Goal: Task Accomplishment & Management: Manage account settings

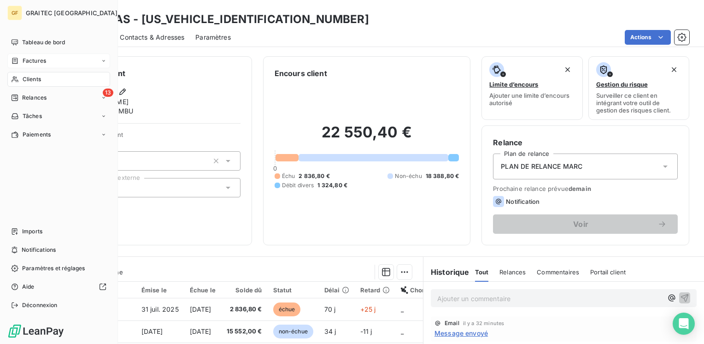
click at [26, 61] on span "Factures" at bounding box center [35, 61] width 24 height 8
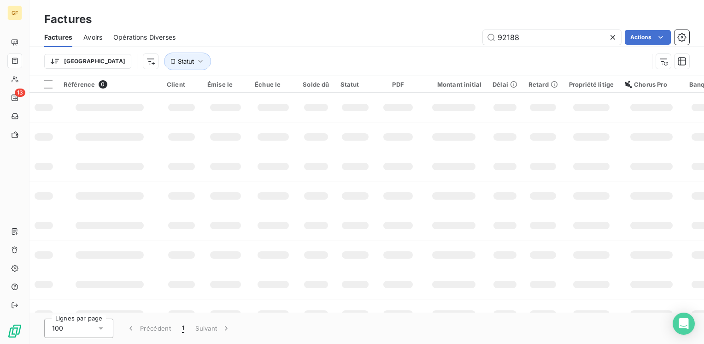
drag, startPoint x: 530, startPoint y: 33, endPoint x: 468, endPoint y: 43, distance: 62.5
click at [468, 43] on div "92188 Actions" at bounding box center [438, 37] width 503 height 15
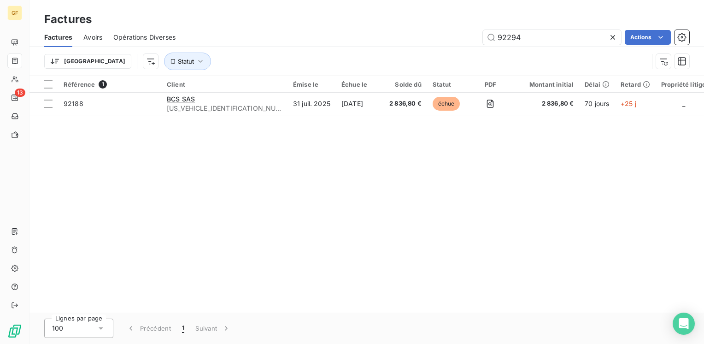
type input "92294"
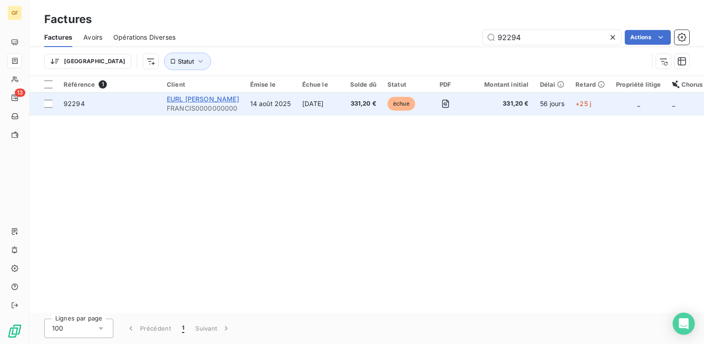
click at [230, 101] on span "EURL [PERSON_NAME]" at bounding box center [203, 99] width 72 height 8
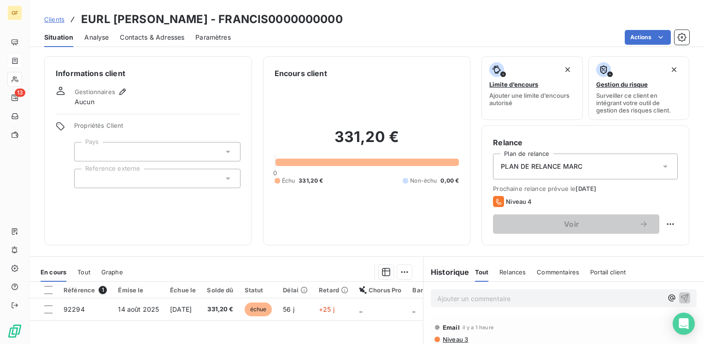
click at [169, 34] on span "Contacts & Adresses" at bounding box center [152, 37] width 65 height 9
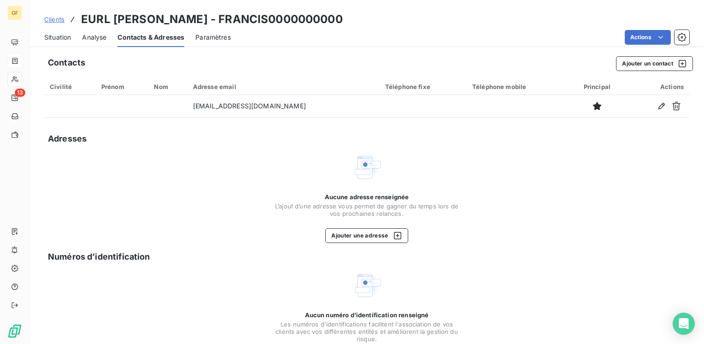
click at [61, 34] on span "Situation" at bounding box center [57, 37] width 27 height 9
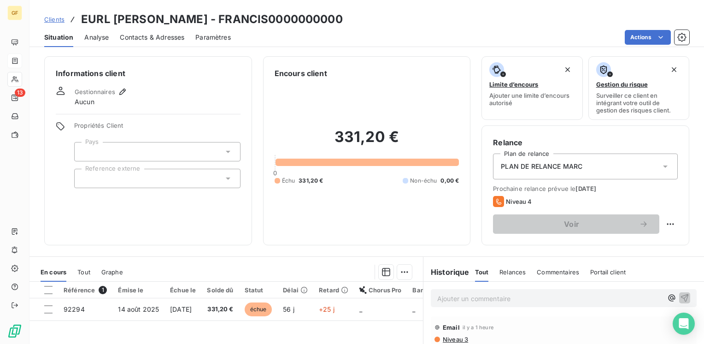
drag, startPoint x: 146, startPoint y: 38, endPoint x: 153, endPoint y: 38, distance: 6.5
click at [147, 38] on span "Contacts & Adresses" at bounding box center [152, 37] width 65 height 9
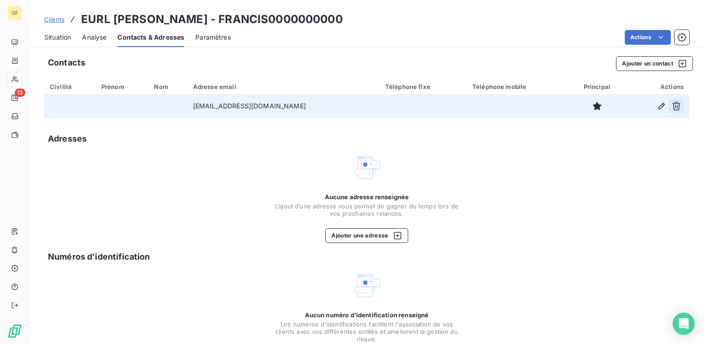
click at [672, 106] on icon "button" at bounding box center [676, 105] width 9 height 9
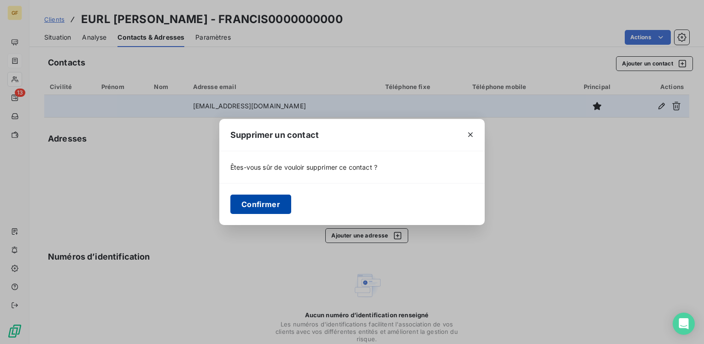
click at [267, 195] on button "Confirmer" at bounding box center [260, 204] width 61 height 19
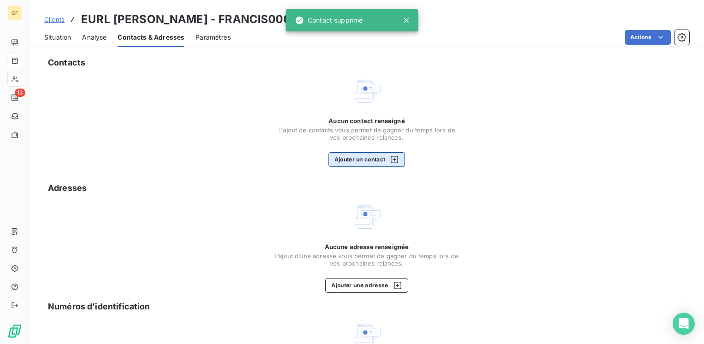
click at [351, 165] on button "Ajouter un contact" at bounding box center [367, 159] width 77 height 15
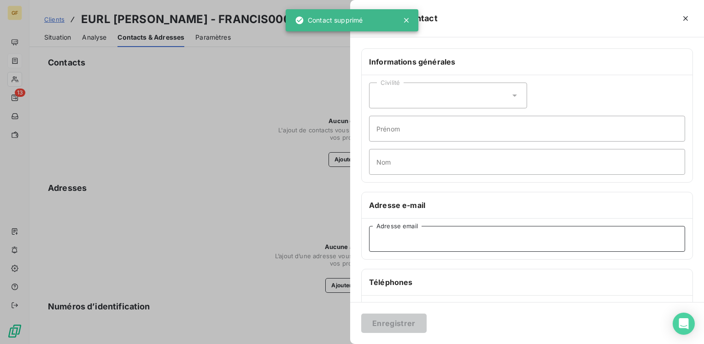
click at [396, 227] on input "Adresse email" at bounding box center [527, 239] width 316 height 26
paste input "[EMAIL_ADDRESS][DOMAIN_NAME]"
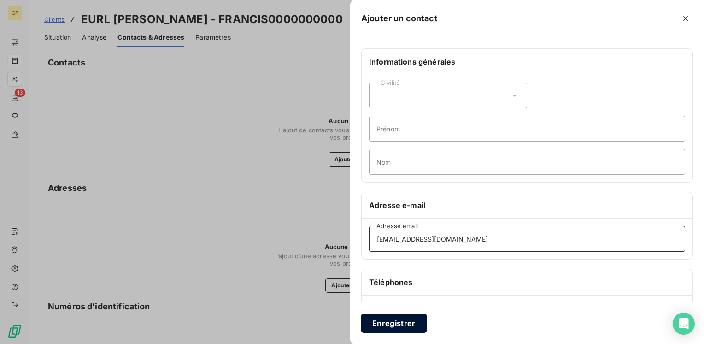
type input "[EMAIL_ADDRESS][DOMAIN_NAME]"
click at [382, 324] on button "Enregistrer" at bounding box center [393, 322] width 65 height 19
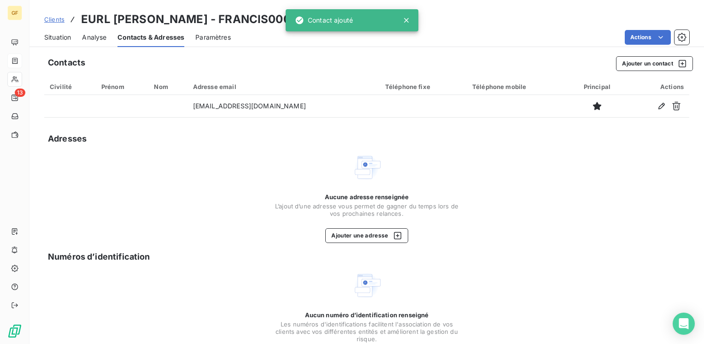
click at [57, 37] on span "Situation" at bounding box center [57, 37] width 27 height 9
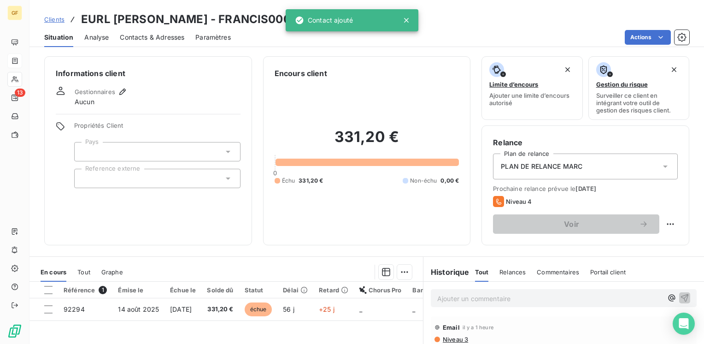
click at [165, 37] on span "Contacts & Adresses" at bounding box center [152, 37] width 65 height 9
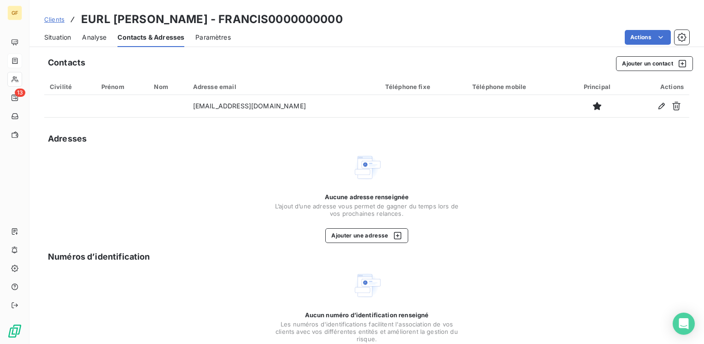
click at [59, 33] on span "Situation" at bounding box center [57, 37] width 27 height 9
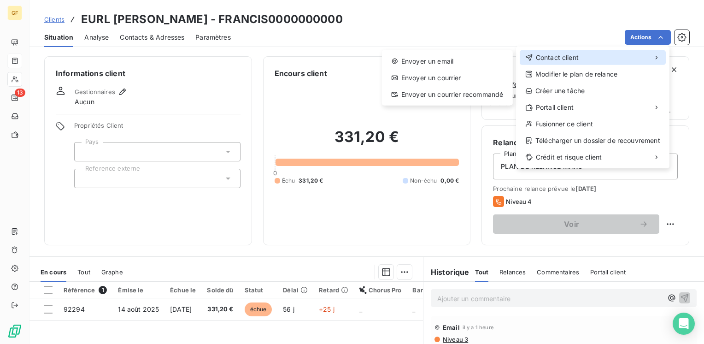
click at [597, 58] on div "Contact client" at bounding box center [593, 57] width 146 height 15
drag, startPoint x: 544, startPoint y: 63, endPoint x: 447, endPoint y: 54, distance: 97.7
click at [543, 63] on div "Contact client" at bounding box center [593, 57] width 146 height 15
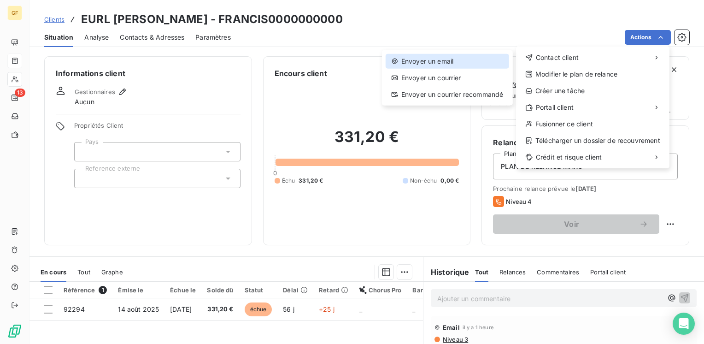
click at [433, 58] on div "Envoyer un email" at bounding box center [448, 61] width 124 height 15
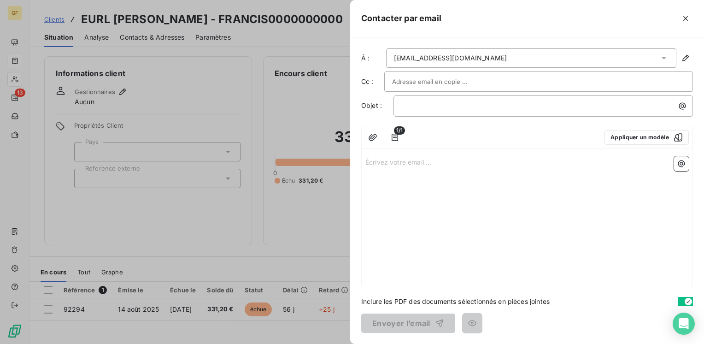
click at [503, 71] on div "À : [EMAIL_ADDRESS][DOMAIN_NAME] Cc : Objet : ﻿ 1/1 Appliquer un modèle Écrivez…" at bounding box center [527, 190] width 354 height 307
click at [502, 76] on div at bounding box center [538, 82] width 293 height 14
click at [499, 81] on input "text" at bounding box center [538, 82] width 293 height 14
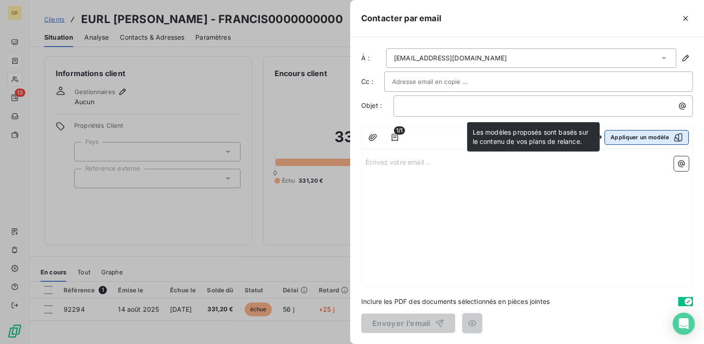
click at [649, 137] on button "Appliquer un modèle" at bounding box center [647, 137] width 84 height 15
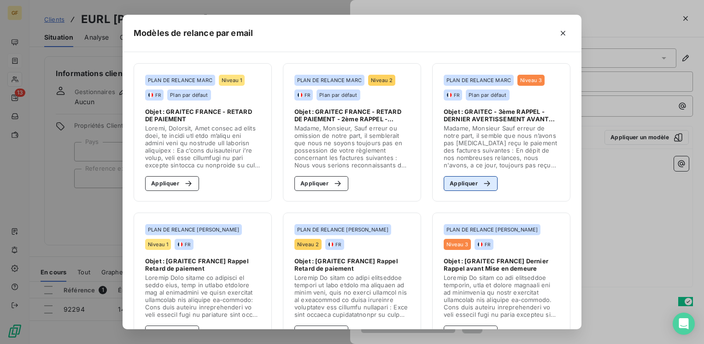
click at [460, 178] on button "Appliquer" at bounding box center [471, 183] width 54 height 15
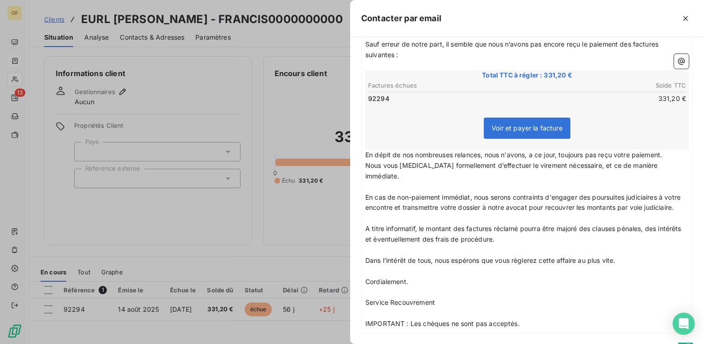
scroll to position [183, 0]
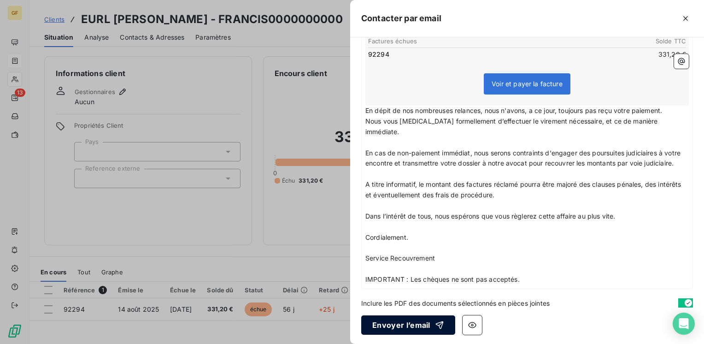
click at [407, 320] on button "Envoyer l’email" at bounding box center [408, 324] width 94 height 19
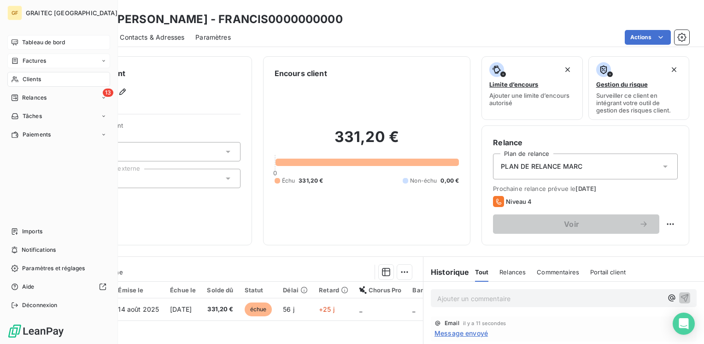
click at [47, 39] on span "Tableau de bord" at bounding box center [43, 42] width 43 height 8
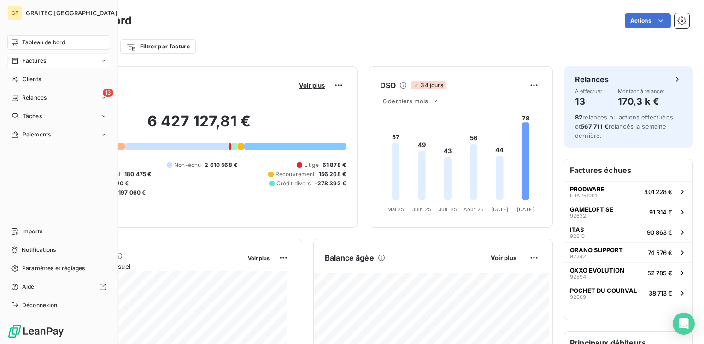
click at [35, 59] on span "Factures" at bounding box center [35, 61] width 24 height 8
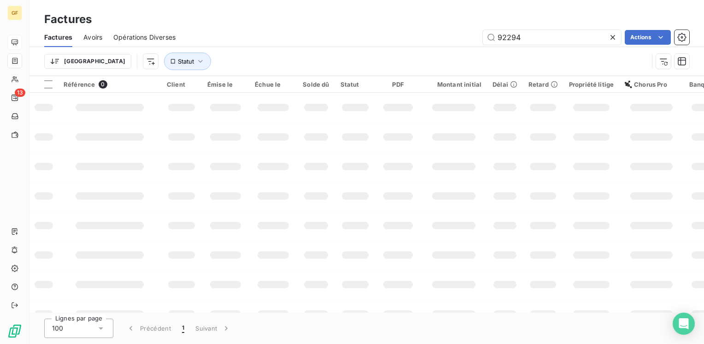
drag, startPoint x: 549, startPoint y: 41, endPoint x: 444, endPoint y: 47, distance: 104.8
click at [444, 47] on div "Factures Avoirs Opérations Diverses 92294 Actions" at bounding box center [367, 37] width 675 height 19
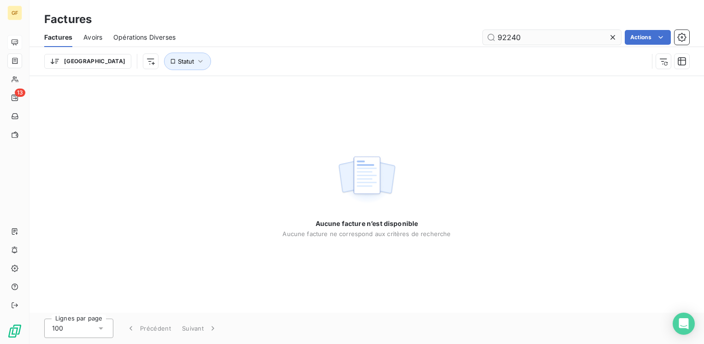
click at [509, 35] on input "92240" at bounding box center [552, 37] width 138 height 15
click at [508, 34] on input "92240" at bounding box center [552, 37] width 138 height 15
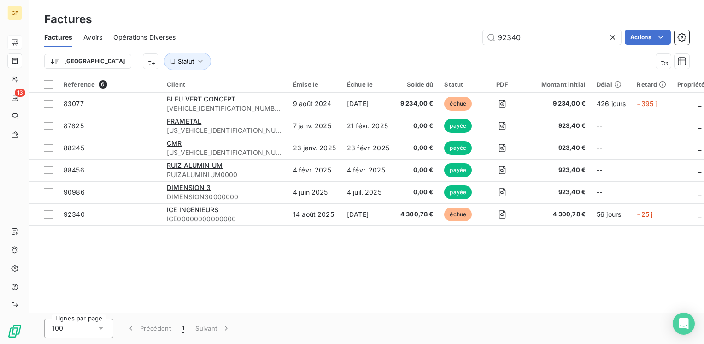
type input "92340"
click at [178, 60] on span "Statut" at bounding box center [186, 61] width 16 height 7
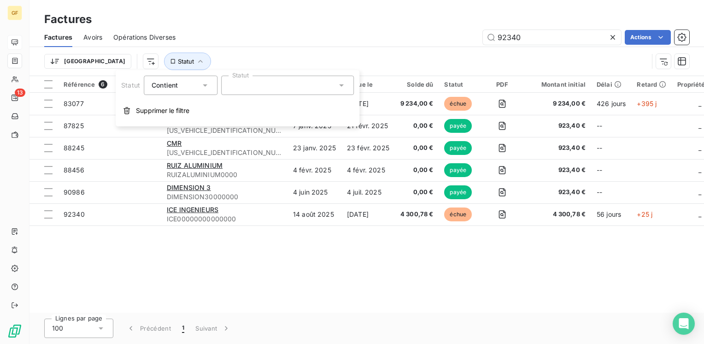
click at [446, 21] on div "Factures" at bounding box center [367, 19] width 675 height 17
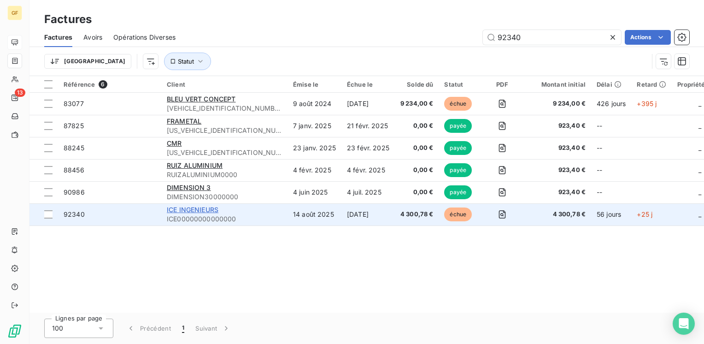
click at [192, 207] on span "ICE INGENIEURS" at bounding box center [193, 210] width 52 height 8
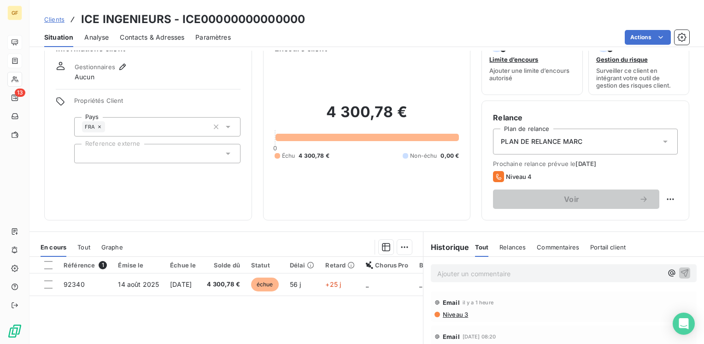
scroll to position [46, 0]
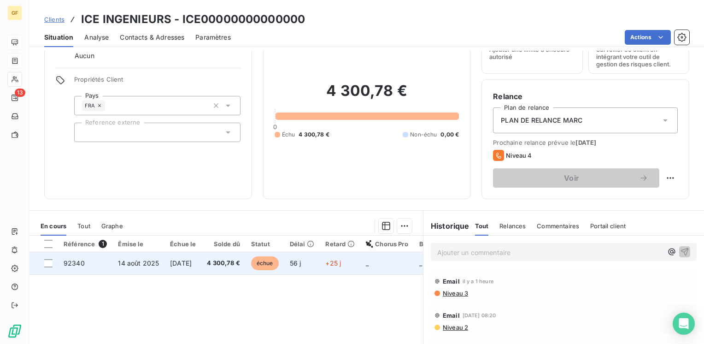
click at [201, 255] on td "[DATE]" at bounding box center [183, 263] width 37 height 22
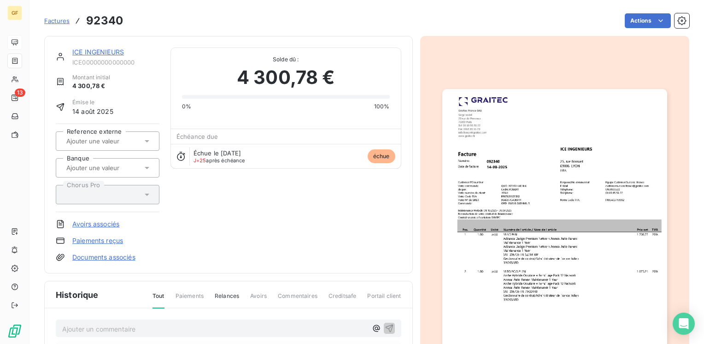
click at [552, 209] on img "button" at bounding box center [555, 248] width 225 height 318
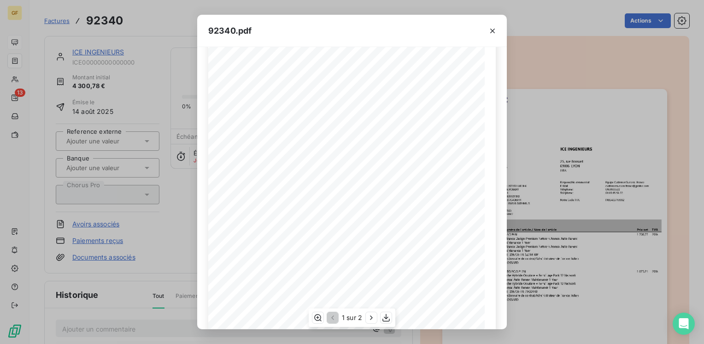
scroll to position [130, 0]
click at [374, 319] on icon "button" at bounding box center [371, 317] width 9 height 9
click at [500, 25] on div at bounding box center [492, 31] width 29 height 32
click at [494, 29] on icon "button" at bounding box center [492, 30] width 9 height 9
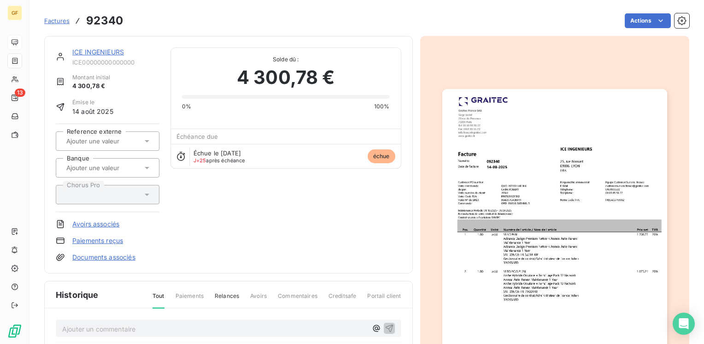
click at [492, 205] on img "button" at bounding box center [555, 248] width 225 height 318
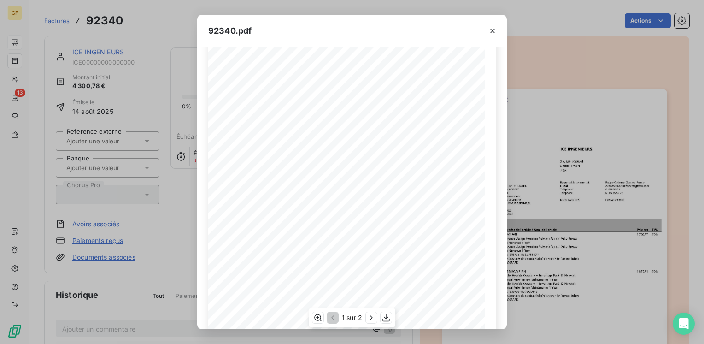
scroll to position [46, 0]
click at [385, 316] on icon "button" at bounding box center [386, 317] width 9 height 9
click at [492, 28] on icon "button" at bounding box center [492, 30] width 9 height 9
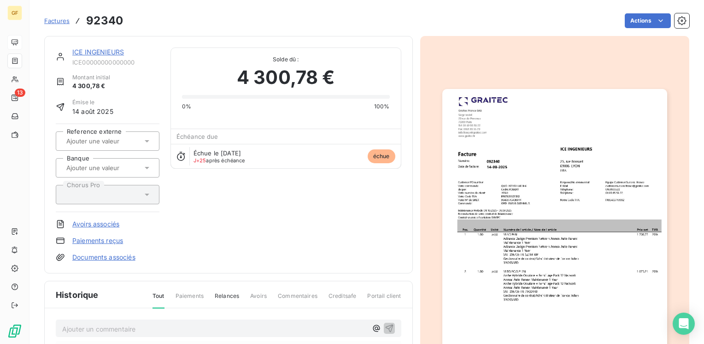
click at [117, 51] on link "ICE INGENIEURS" at bounding box center [98, 52] width 52 height 8
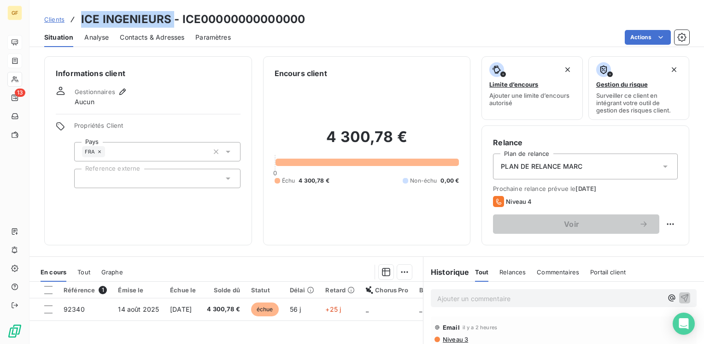
drag, startPoint x: 171, startPoint y: 19, endPoint x: 66, endPoint y: 14, distance: 104.8
click at [66, 14] on div "Clients ICE INGENIEURS - ICE00000000000000" at bounding box center [174, 19] width 261 height 17
copy h3 "ICE INGENIEURS"
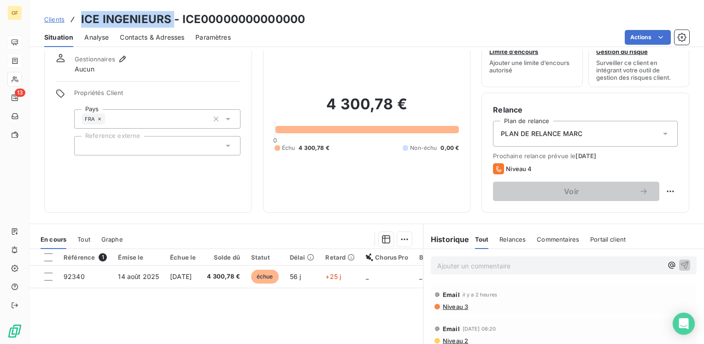
scroll to position [46, 0]
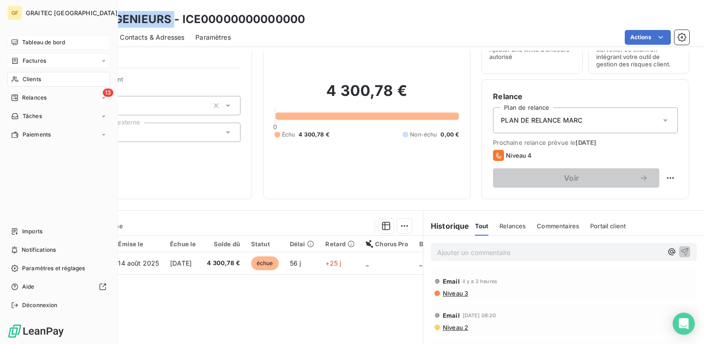
click at [27, 60] on span "Factures" at bounding box center [35, 61] width 24 height 8
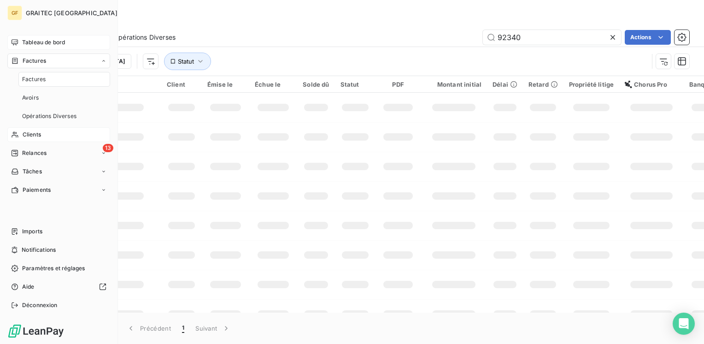
click at [28, 135] on span "Clients" at bounding box center [32, 134] width 18 height 8
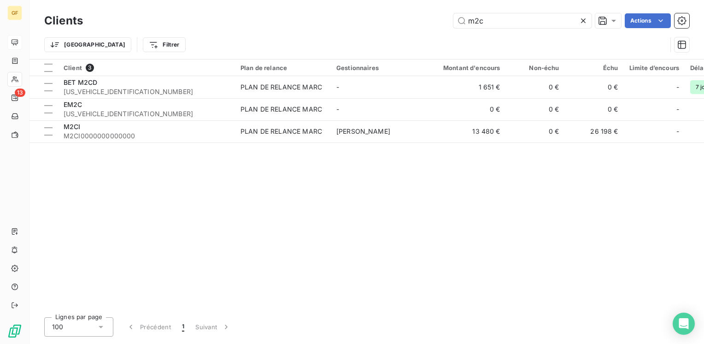
drag, startPoint x: 527, startPoint y: 24, endPoint x: 380, endPoint y: 0, distance: 149.0
click at [297, 20] on div "m2c Actions" at bounding box center [392, 20] width 596 height 15
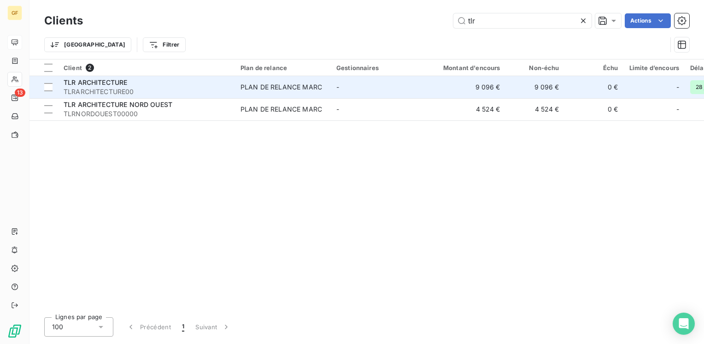
type input "tlr"
click at [113, 90] on span "TLRARCHITECTURE00" at bounding box center [147, 91] width 166 height 9
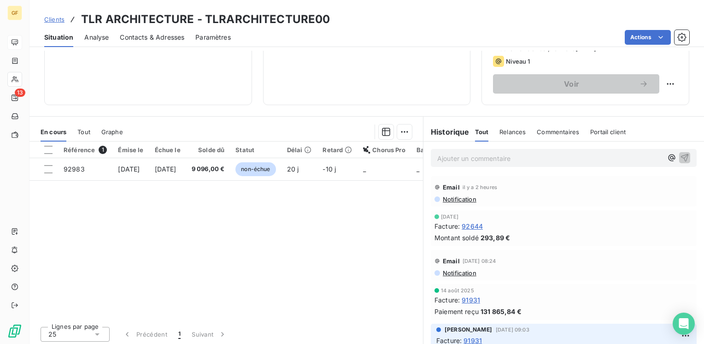
scroll to position [142, 0]
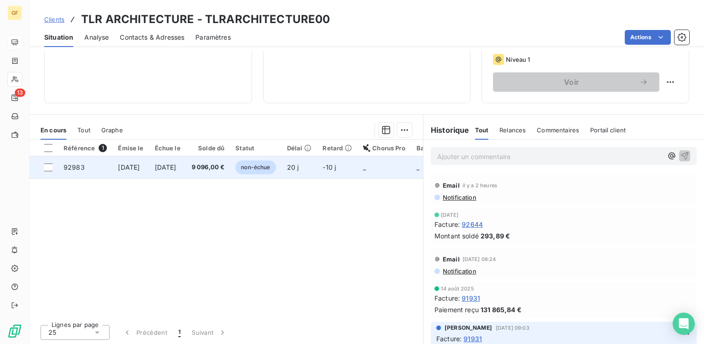
click at [225, 167] on span "9 096,00 €" at bounding box center [208, 167] width 33 height 9
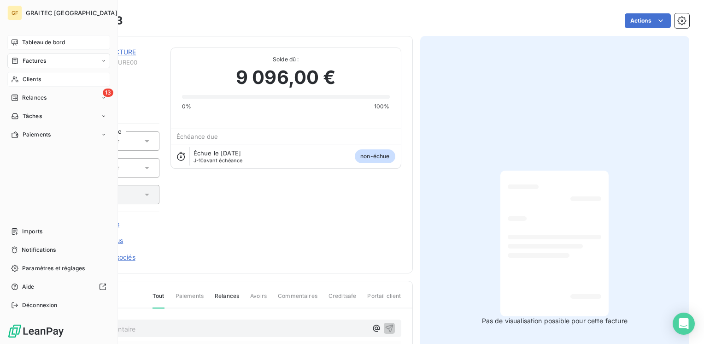
click at [30, 82] on span "Clients" at bounding box center [32, 79] width 18 height 8
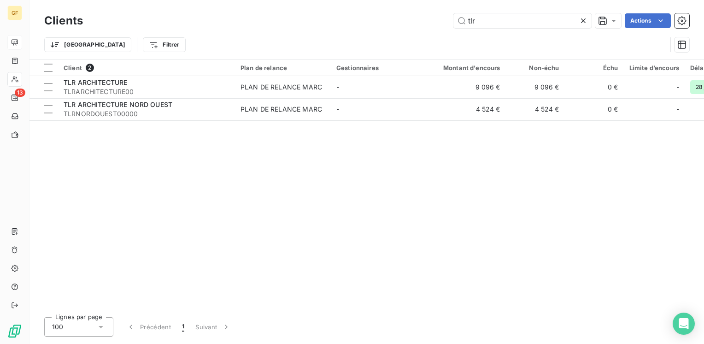
click at [583, 19] on icon at bounding box center [583, 20] width 9 height 9
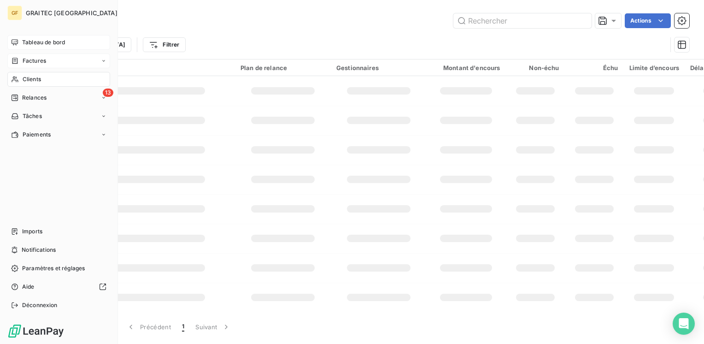
click at [24, 59] on span "Factures" at bounding box center [35, 61] width 24 height 8
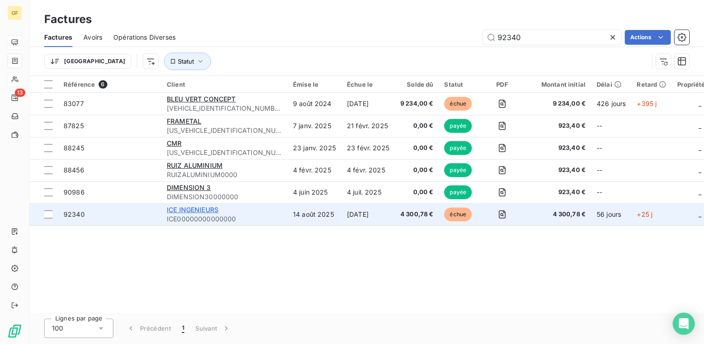
click at [205, 210] on span "ICE INGENIEURS" at bounding box center [193, 210] width 52 height 8
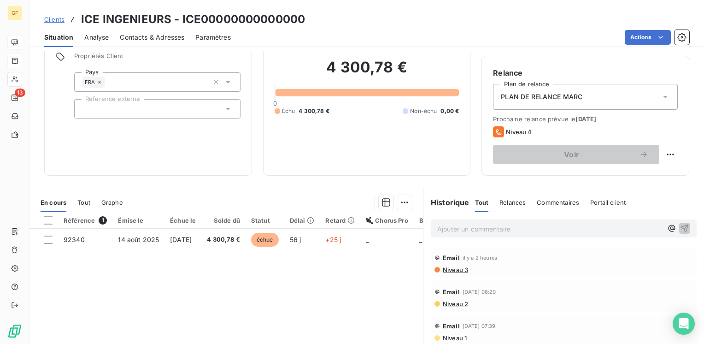
scroll to position [138, 0]
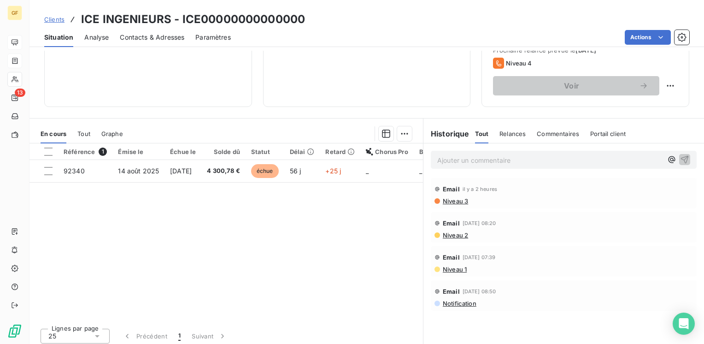
click at [451, 163] on p "Ajouter un commentaire ﻿" at bounding box center [549, 160] width 225 height 12
drag, startPoint x: 619, startPoint y: 152, endPoint x: 620, endPoint y: 163, distance: 11.1
click at [620, 157] on div "RETOUR CLIENT → PAIEMENT 29/09 CHEZ FACTO → MAILS C" at bounding box center [564, 159] width 266 height 17
click at [620, 159] on span "RETOUR CLIENT → PAIEMENT 29/09 CHEZ FACTO → MAILS C" at bounding box center [535, 159] width 196 height 8
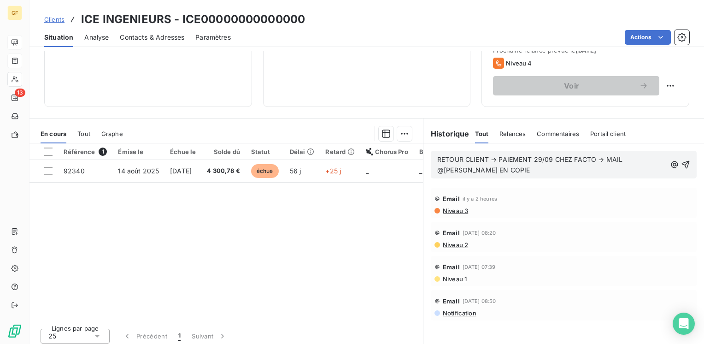
click at [603, 157] on span "RETOUR CLIENT → PAIEMENT 29/09 CHEZ FACTO → MAIL @[PERSON_NAME] EN COPIE" at bounding box center [530, 164] width 187 height 18
click at [681, 161] on icon "button" at bounding box center [685, 164] width 9 height 9
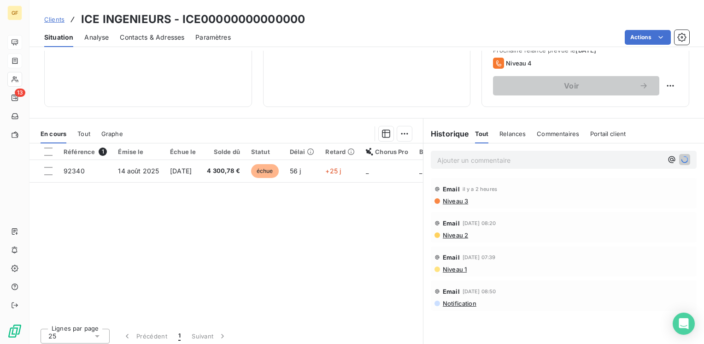
scroll to position [0, 0]
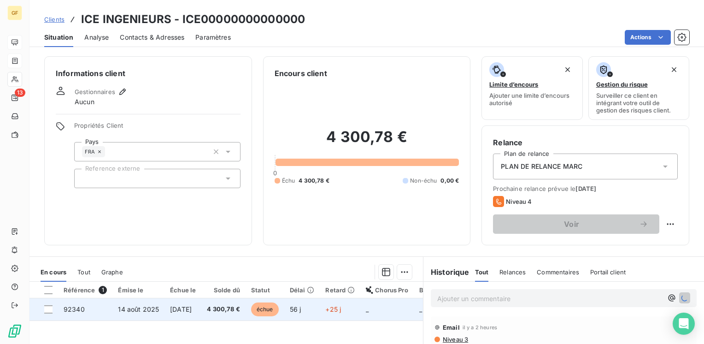
click at [116, 309] on td "14 août 2025" at bounding box center [138, 309] width 52 height 22
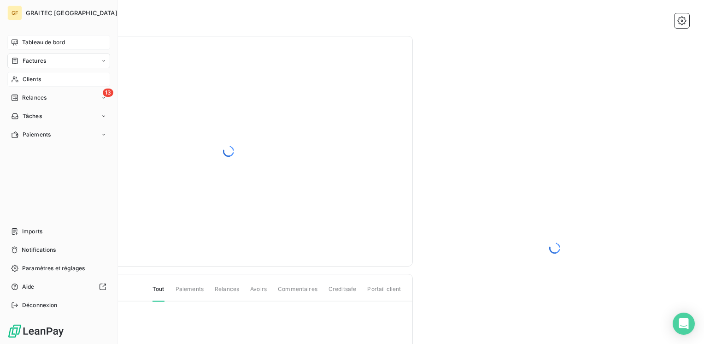
click at [21, 41] on div "Tableau de bord" at bounding box center [58, 42] width 103 height 15
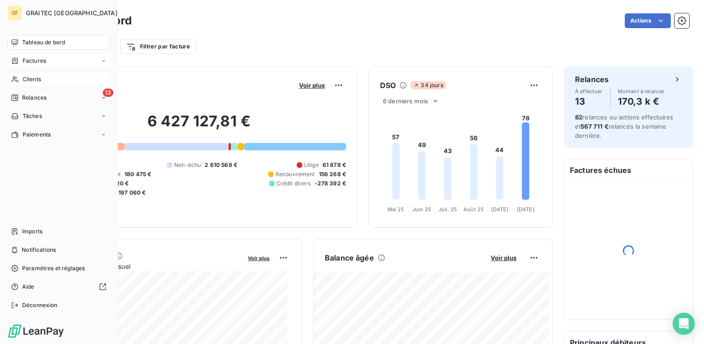
click at [36, 60] on span "Factures" at bounding box center [35, 61] width 24 height 8
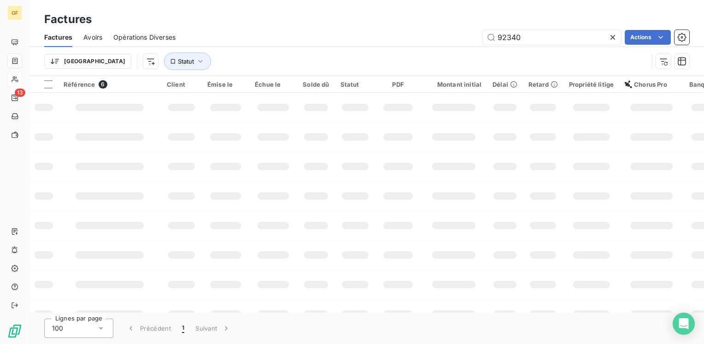
click at [613, 36] on icon at bounding box center [613, 37] width 5 height 5
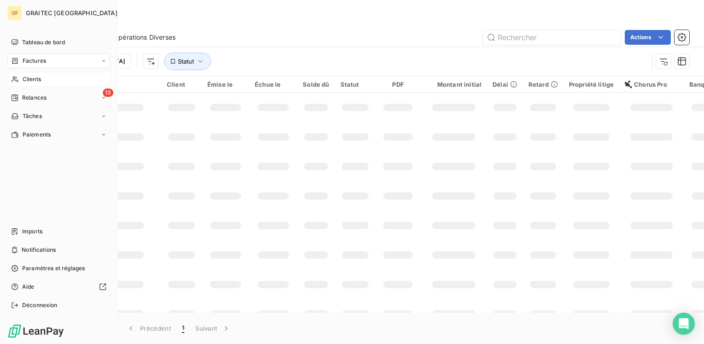
click at [25, 75] on span "Clients" at bounding box center [32, 79] width 18 height 8
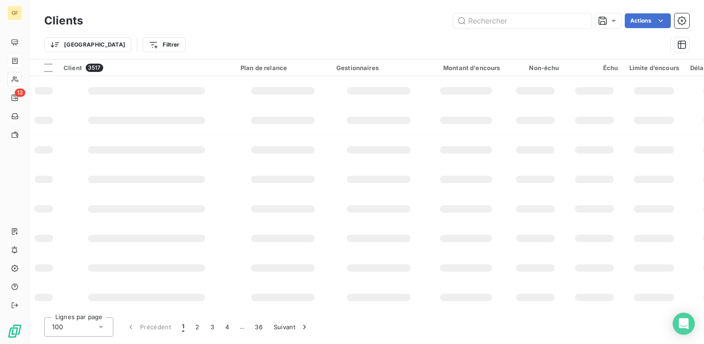
click at [510, 38] on div "Trier Filtrer" at bounding box center [355, 45] width 623 height 18
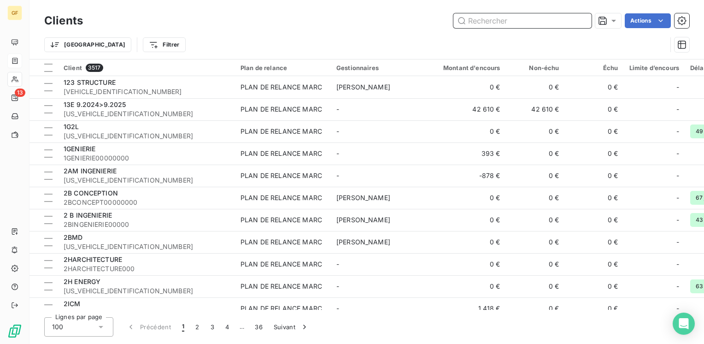
click at [484, 23] on input "text" at bounding box center [523, 20] width 138 height 15
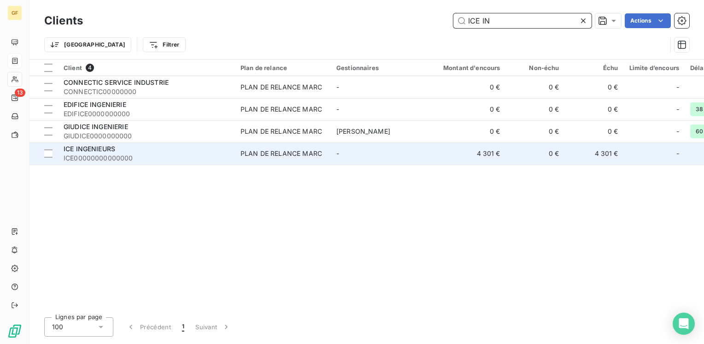
type input "ICE IN"
click at [103, 152] on span "ICE INGENIEURS" at bounding box center [90, 149] width 52 height 8
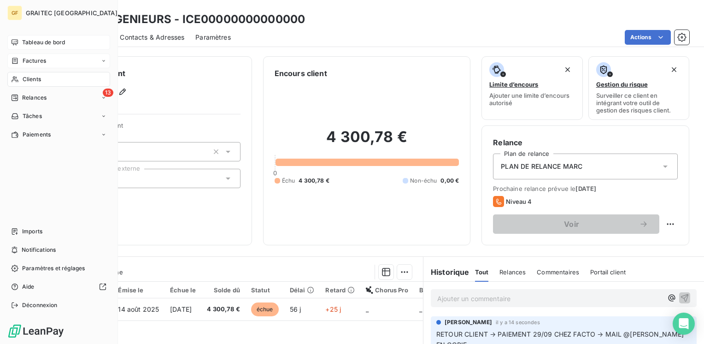
click at [25, 43] on span "Tableau de bord" at bounding box center [43, 42] width 43 height 8
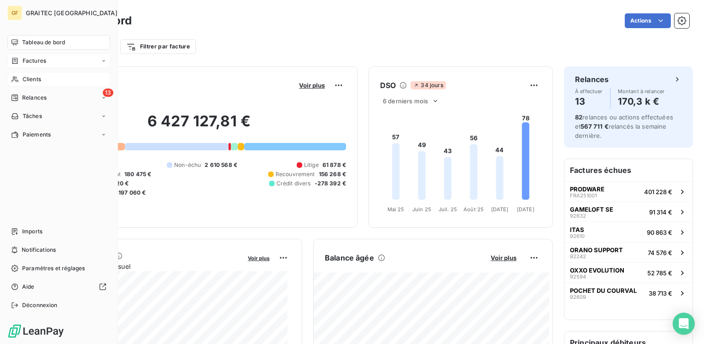
click at [58, 42] on span "Tableau de bord" at bounding box center [43, 42] width 43 height 8
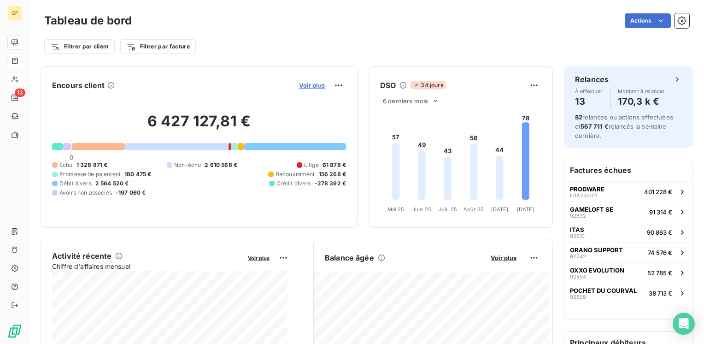
click at [301, 85] on span "Voir plus" at bounding box center [312, 85] width 26 height 7
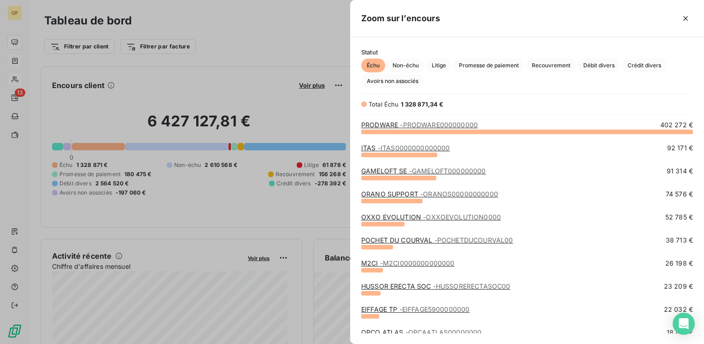
scroll to position [206, 347]
drag, startPoint x: 682, startPoint y: 17, endPoint x: 680, endPoint y: 10, distance: 7.7
click at [682, 16] on icon "button" at bounding box center [685, 18] width 9 height 9
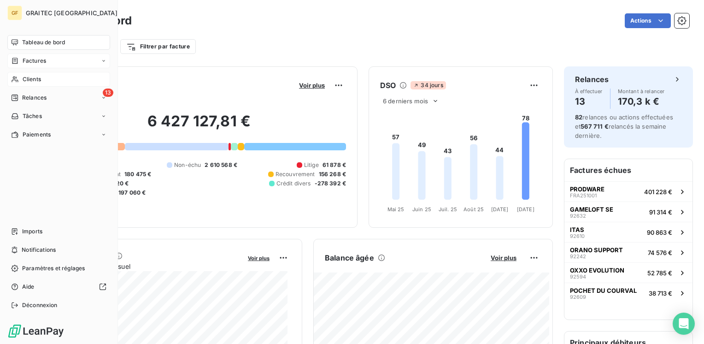
click at [39, 63] on span "Factures" at bounding box center [35, 61] width 24 height 8
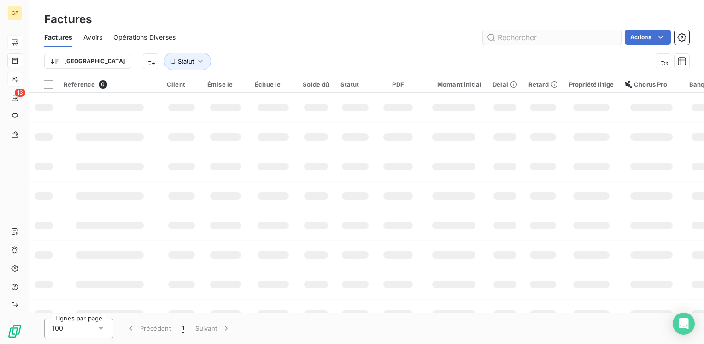
click at [535, 35] on input "text" at bounding box center [552, 37] width 138 height 15
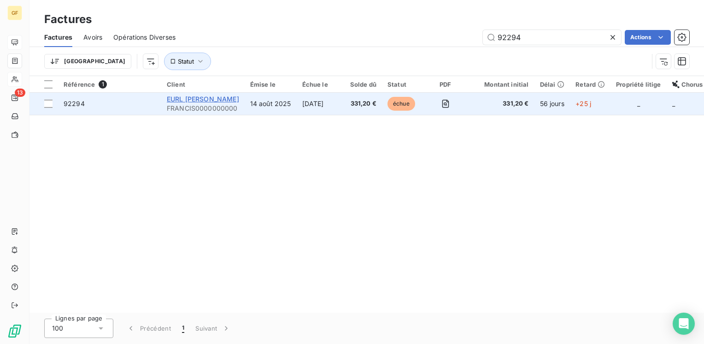
type input "92294"
click at [217, 99] on span "EURL [PERSON_NAME]" at bounding box center [203, 99] width 72 height 8
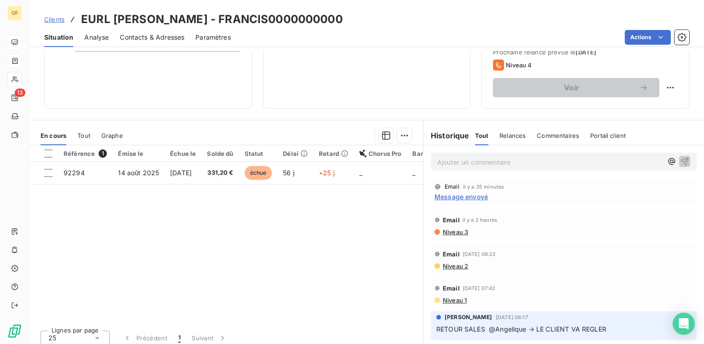
scroll to position [138, 0]
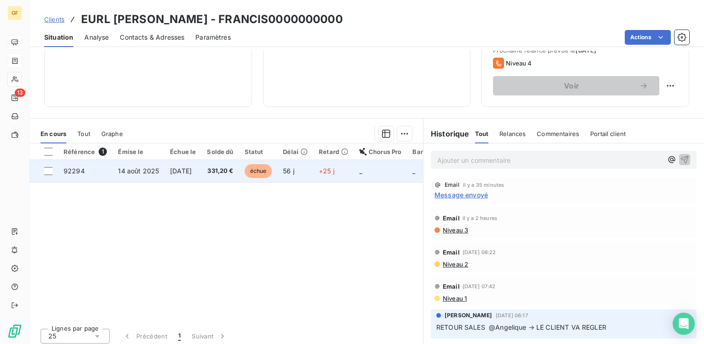
click at [175, 165] on td "[DATE]" at bounding box center [183, 171] width 37 height 22
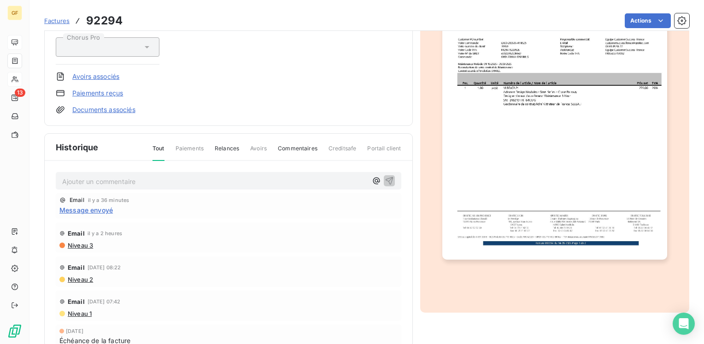
scroll to position [165, 0]
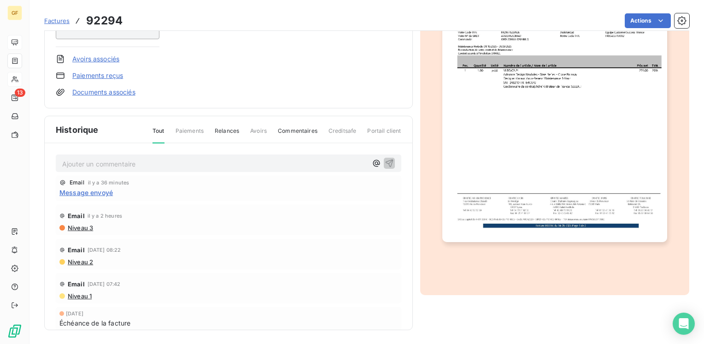
click at [93, 165] on p "Ajouter un commentaire ﻿" at bounding box center [214, 164] width 305 height 12
click at [371, 158] on button "button" at bounding box center [376, 163] width 11 height 11
click at [90, 166] on p "Ajouter un commentaire ﻿" at bounding box center [214, 164] width 305 height 12
drag, startPoint x: 124, startPoint y: 159, endPoint x: 311, endPoint y: 178, distance: 188.1
click at [311, 178] on div "RETOUR CLIENT → PAIEMENT AU 30/09 Email il y a 36 minutes Message envoyé Email …" at bounding box center [229, 249] width 368 height 213
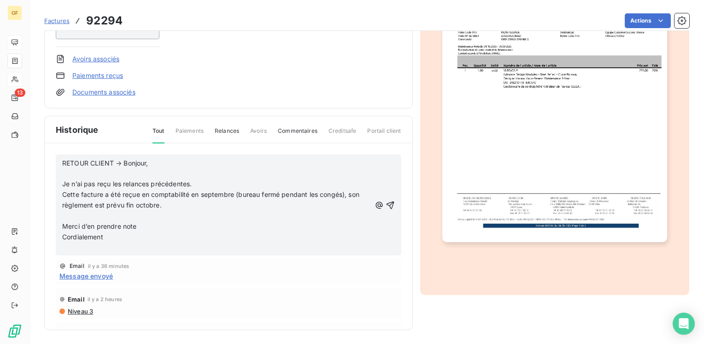
click at [154, 164] on p "RETOUR CLIENT → Bonjour," at bounding box center [216, 163] width 309 height 11
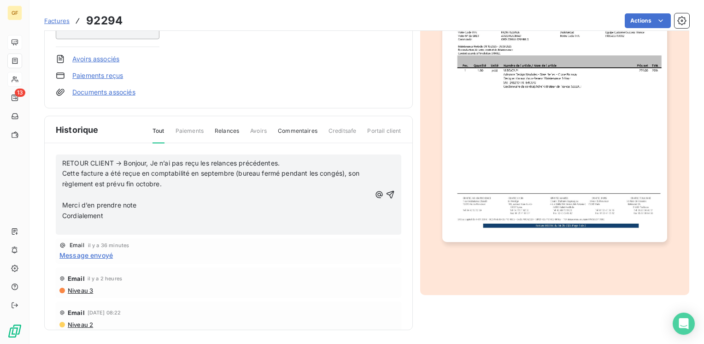
click at [298, 163] on p "RETOUR CLIENT → Bonjour, Je n’ai pas reçu les relances précédentes." at bounding box center [216, 163] width 309 height 11
click at [153, 181] on p "RETOUR CLIENT → Bonjour, Je n’ai pas reçu les relances précédentes. Cette factu…" at bounding box center [216, 174] width 309 height 32
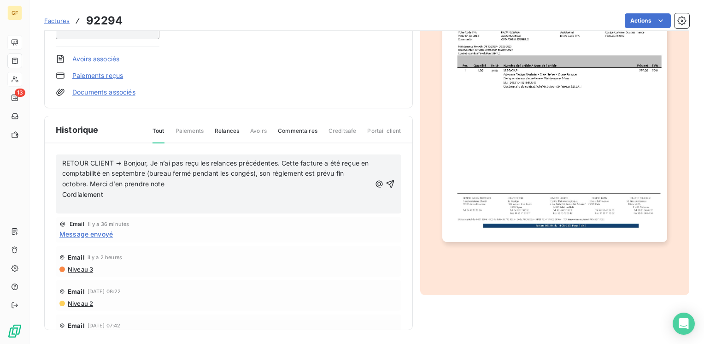
click at [192, 182] on span "RETOUR CLIENT → Bonjour, Je n’ai pas reçu les relances précédentes. Cette factu…" at bounding box center [216, 173] width 309 height 29
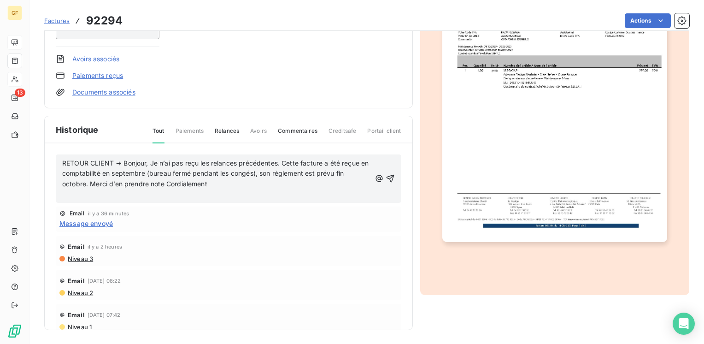
click at [244, 179] on p "RETOUR CLIENT → Bonjour, Je n’ai pas reçu les relances précédentes. Cette factu…" at bounding box center [216, 174] width 309 height 32
click at [386, 177] on icon "button" at bounding box center [390, 178] width 9 height 9
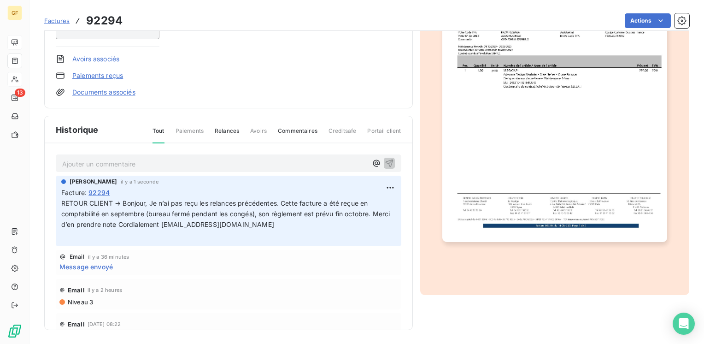
scroll to position [0, 0]
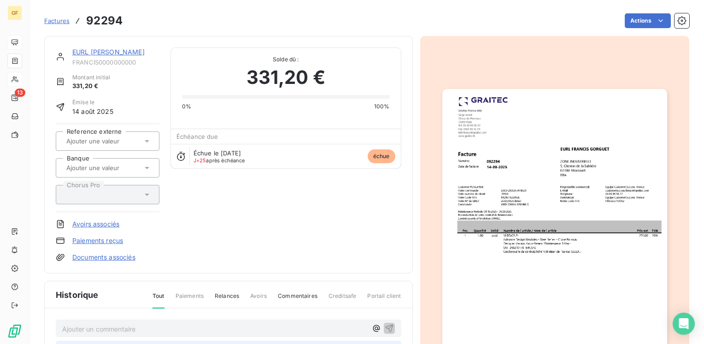
drag, startPoint x: 140, startPoint y: 52, endPoint x: 153, endPoint y: 52, distance: 13.4
click at [141, 52] on link "EURL [PERSON_NAME]" at bounding box center [108, 52] width 72 height 8
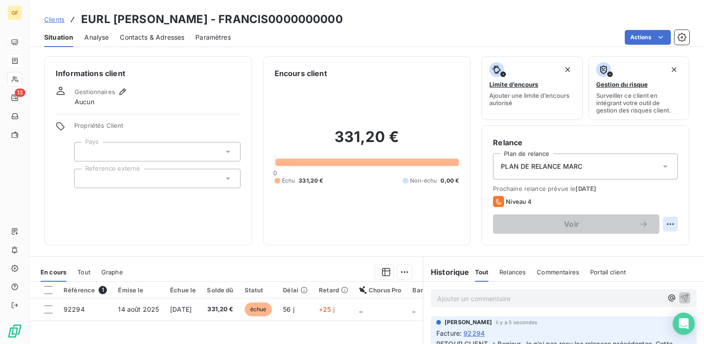
click at [663, 224] on html "GF 13 Clients EURL [PERSON_NAME] - FRANCIS0000000000 Situation Analyse Contacts…" at bounding box center [352, 172] width 704 height 344
click at [643, 241] on div "Replanifier cette action" at bounding box center [625, 244] width 83 height 15
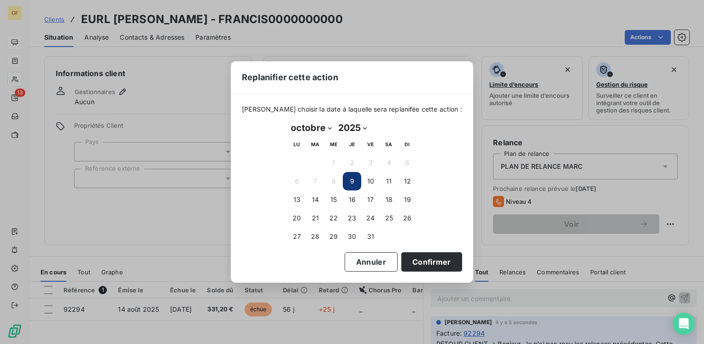
click at [330, 126] on select "janvier février mars avril mai juin juillet août septembre octobre novembre déc…" at bounding box center [311, 127] width 47 height 15
select select "10"
click at [288, 120] on select "janvier février mars avril mai juin juillet août septembre octobre novembre déc…" at bounding box center [311, 127] width 47 height 15
click at [370, 182] on button "7" at bounding box center [370, 181] width 18 height 18
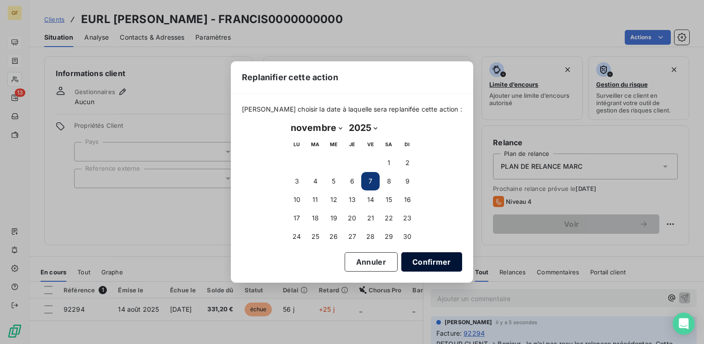
click at [407, 262] on button "Confirmer" at bounding box center [431, 261] width 61 height 19
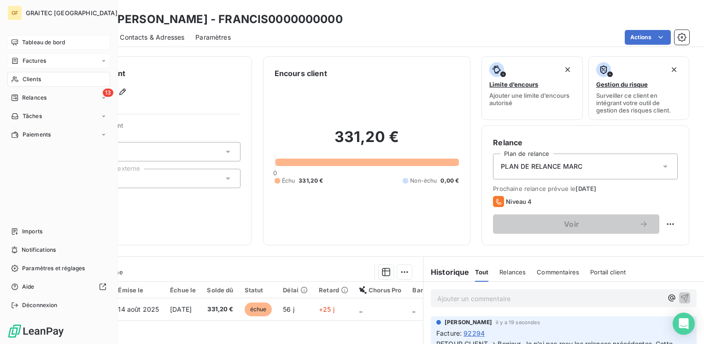
click at [25, 60] on span "Factures" at bounding box center [35, 61] width 24 height 8
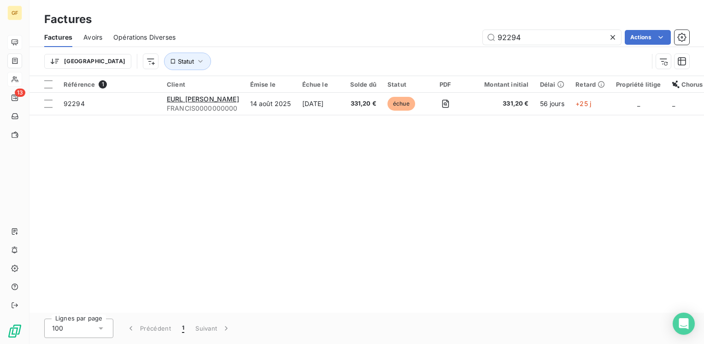
drag, startPoint x: 531, startPoint y: 38, endPoint x: 478, endPoint y: 33, distance: 53.2
click at [478, 33] on div "92294 Actions" at bounding box center [438, 37] width 503 height 15
type input "92558"
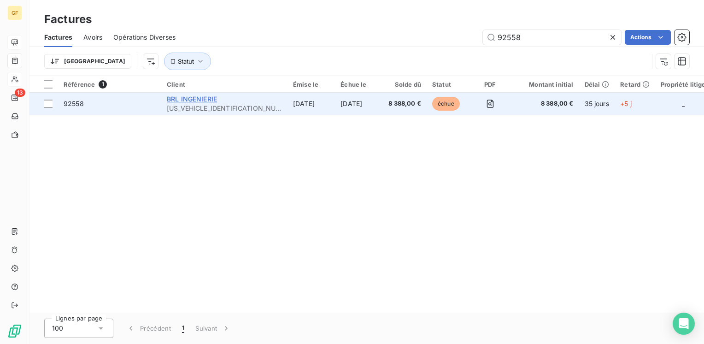
click at [188, 102] on span "BRL INGENIERIE" at bounding box center [192, 99] width 50 height 8
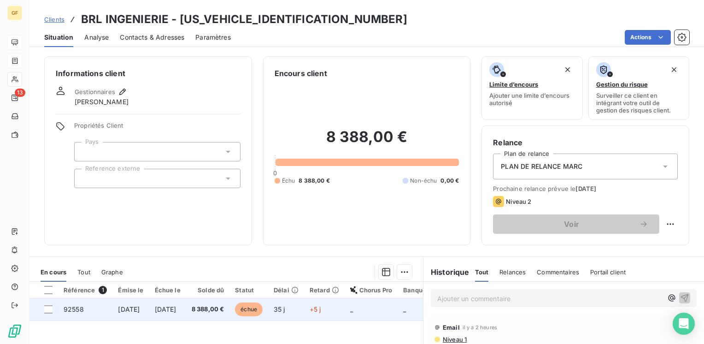
click at [177, 311] on span "[DATE]" at bounding box center [166, 309] width 22 height 8
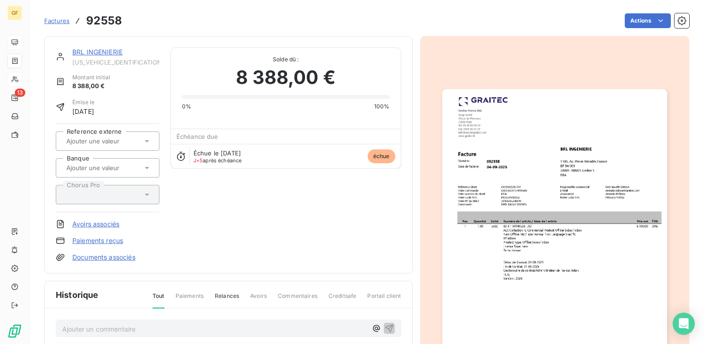
scroll to position [165, 0]
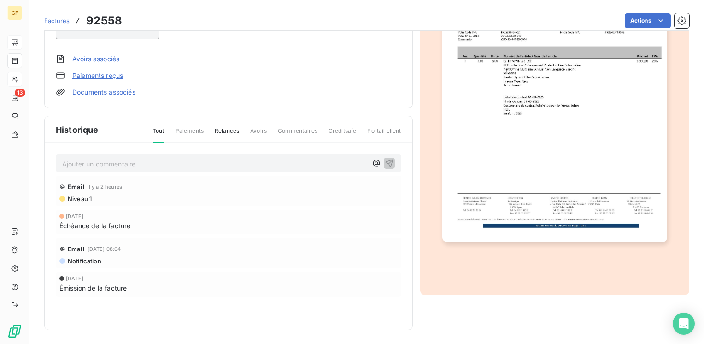
click at [112, 165] on p "Ajouter un commentaire ﻿" at bounding box center [214, 164] width 305 height 12
drag, startPoint x: 116, startPoint y: 157, endPoint x: 132, endPoint y: 159, distance: 16.2
click at [130, 159] on p "RETOUR CLIENT ☻6" at bounding box center [214, 163] width 305 height 11
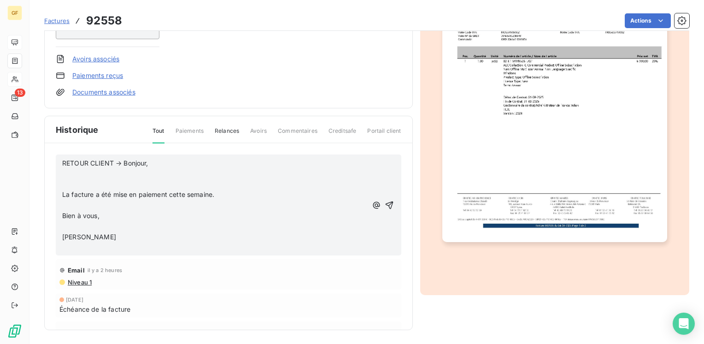
click at [168, 158] on p "RETOUR CLIENT → Bonjour," at bounding box center [214, 163] width 305 height 11
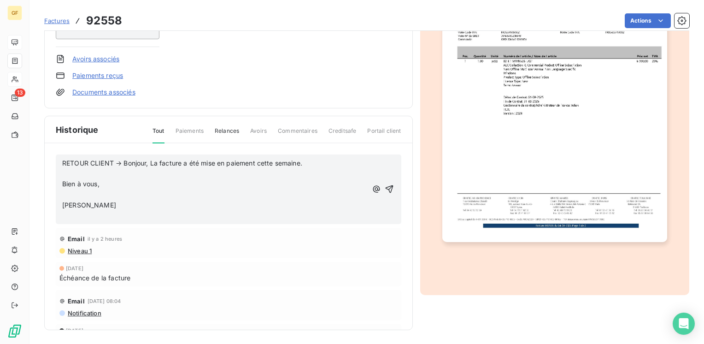
click at [307, 163] on p "RETOUR CLIENT → Bonjour, La facture a été mise en paiement cette semaine." at bounding box center [214, 163] width 305 height 11
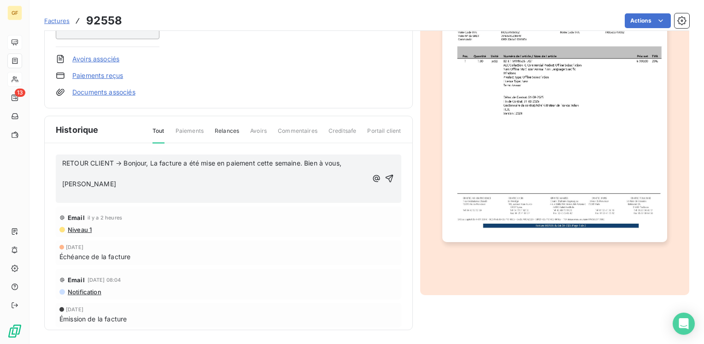
click at [348, 164] on p "RETOUR CLIENT → Bonjour, La facture a été mise en paiement cette semaine. Bien …" at bounding box center [214, 163] width 305 height 11
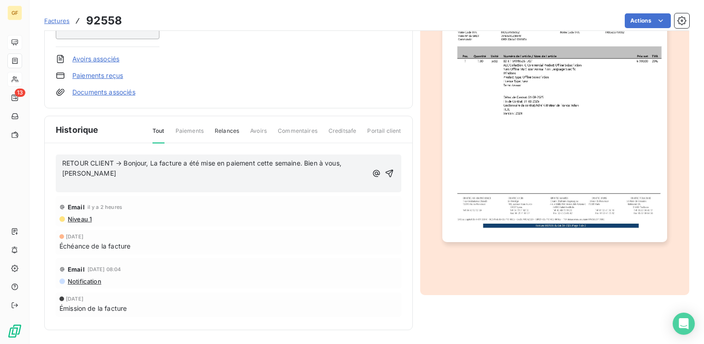
click at [143, 176] on p "[PERSON_NAME]" at bounding box center [214, 173] width 305 height 11
click at [385, 173] on icon "button" at bounding box center [389, 173] width 9 height 9
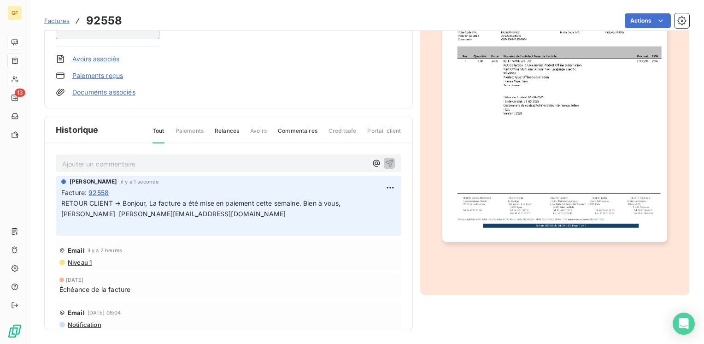
scroll to position [0, 0]
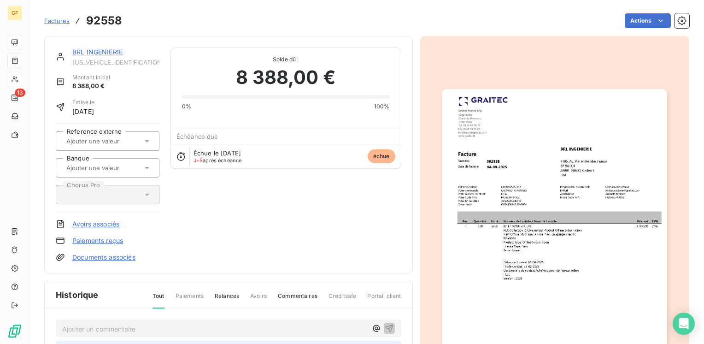
click at [87, 48] on link "BRL INGENIERIE" at bounding box center [97, 52] width 50 height 8
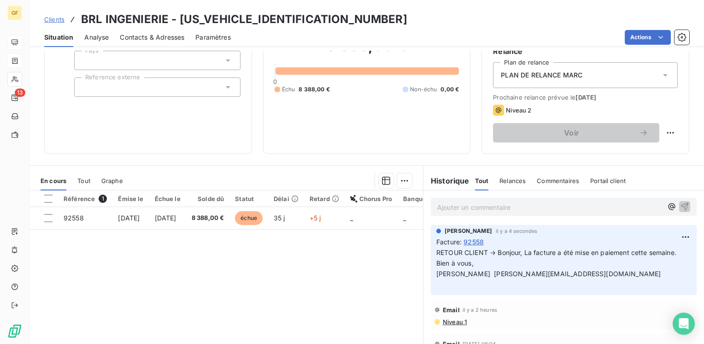
scroll to position [92, 0]
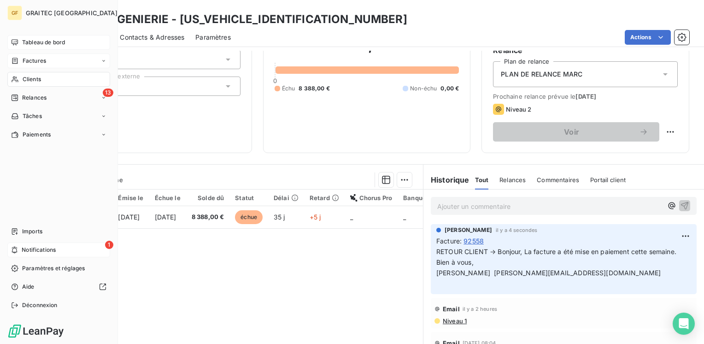
click at [27, 254] on span "Notifications" at bounding box center [39, 250] width 34 height 8
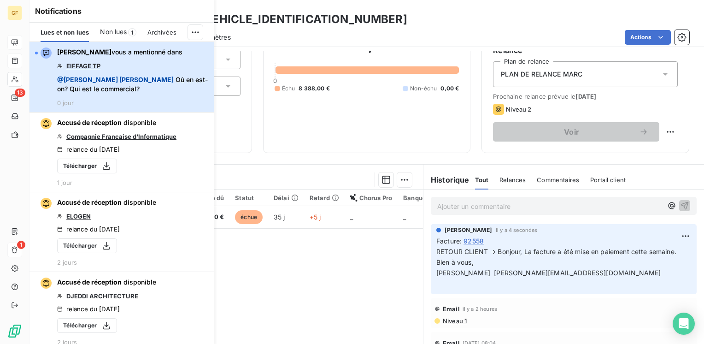
click at [101, 62] on div "[PERSON_NAME] vous a mentionné dans EIFFAGE TP @ [PERSON_NAME] Où en est-on? Qu…" at bounding box center [132, 76] width 151 height 59
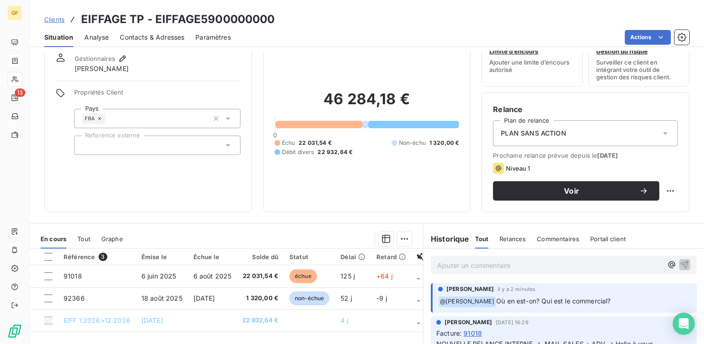
scroll to position [92, 0]
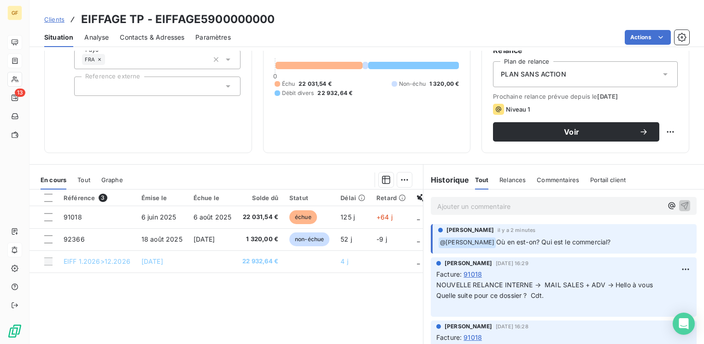
click at [483, 206] on p "Ajouter un commentaire ﻿" at bounding box center [549, 207] width 225 height 12
drag, startPoint x: 440, startPoint y: 206, endPoint x: 455, endPoint y: 207, distance: 15.3
click at [455, 207] on p "@ISA" at bounding box center [549, 206] width 225 height 11
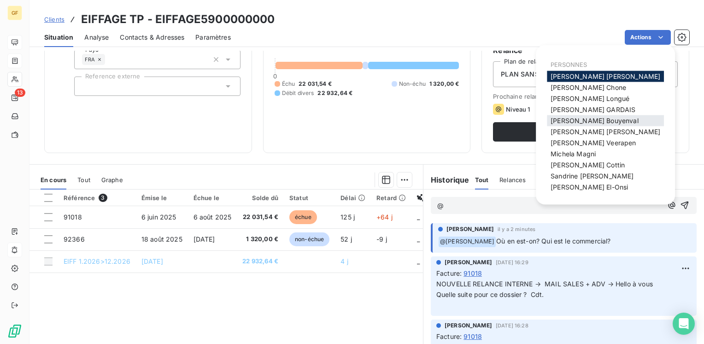
click at [572, 116] on div "[PERSON_NAME]" at bounding box center [605, 120] width 117 height 11
click at [567, 118] on span "[PERSON_NAME]" at bounding box center [595, 121] width 88 height 8
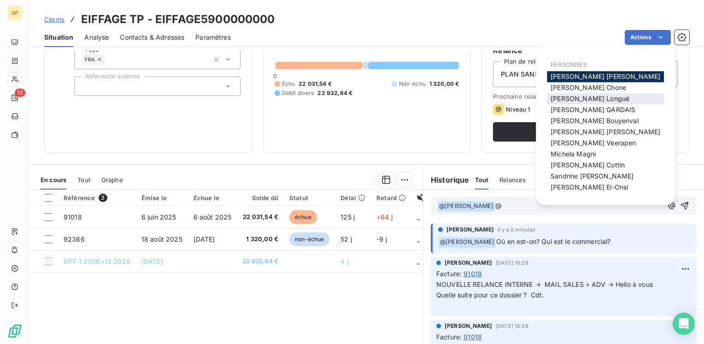
click at [569, 100] on span "[PERSON_NAME]" at bounding box center [590, 98] width 79 height 8
click at [568, 130] on span "[PERSON_NAME]" at bounding box center [606, 132] width 110 height 8
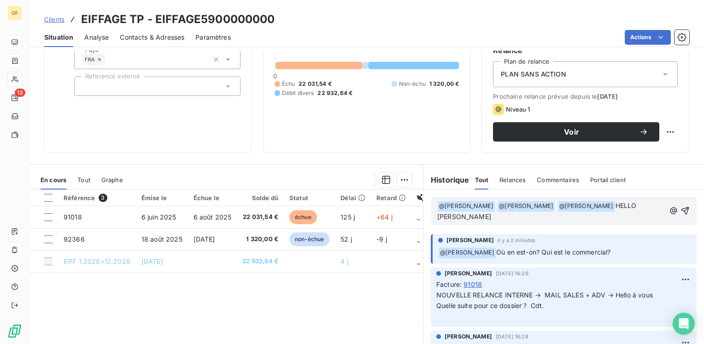
click at [608, 204] on span "HELLO [PERSON_NAME]" at bounding box center [537, 210] width 201 height 19
click at [134, 38] on span "Contacts & Adresses" at bounding box center [152, 37] width 65 height 9
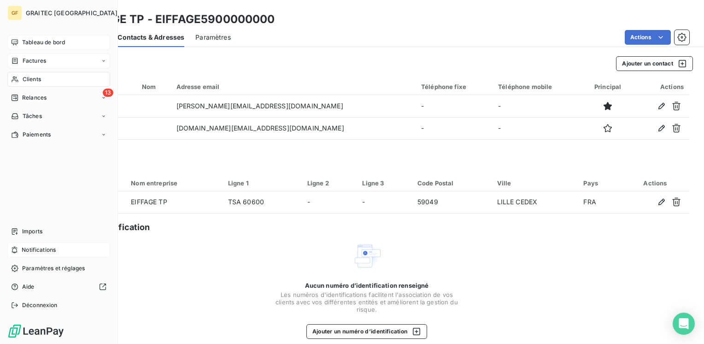
click at [41, 44] on span "Tableau de bord" at bounding box center [43, 42] width 43 height 8
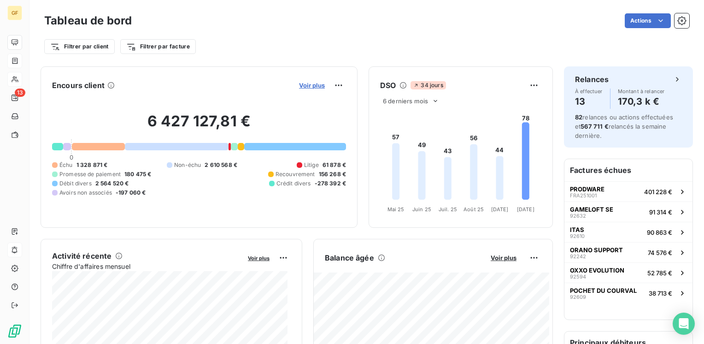
click at [299, 86] on span "Voir plus" at bounding box center [312, 85] width 26 height 7
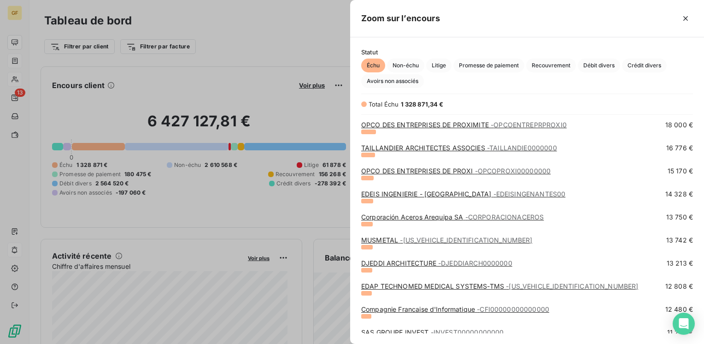
scroll to position [277, 0]
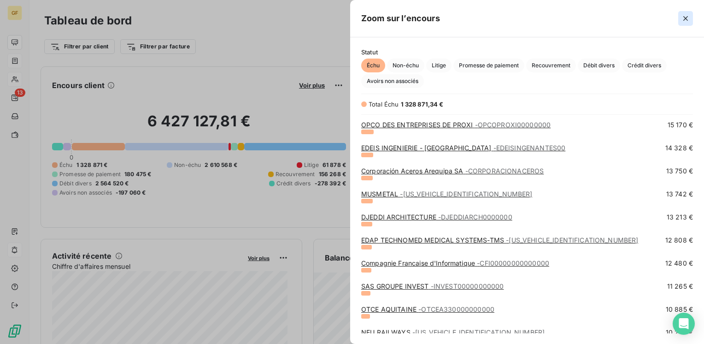
click at [685, 18] on icon "button" at bounding box center [686, 18] width 5 height 5
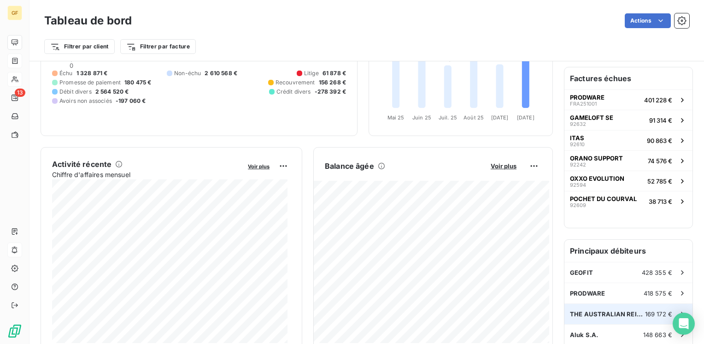
scroll to position [0, 0]
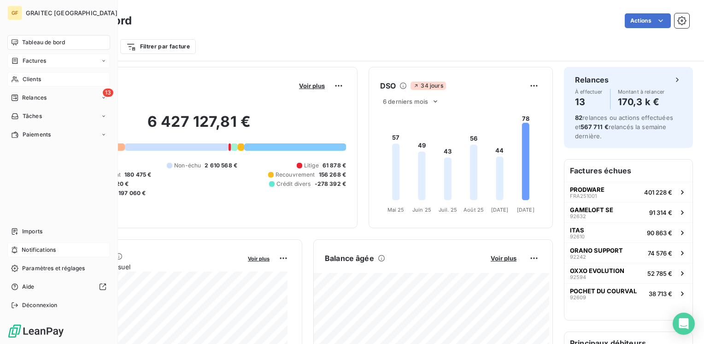
click at [31, 77] on span "Clients" at bounding box center [32, 79] width 18 height 8
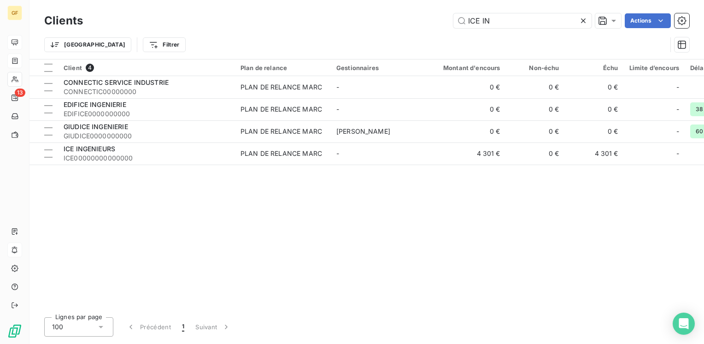
drag, startPoint x: 503, startPoint y: 16, endPoint x: 350, endPoint y: 30, distance: 153.7
click at [350, 30] on div "Clients ICE IN Actions" at bounding box center [366, 20] width 645 height 19
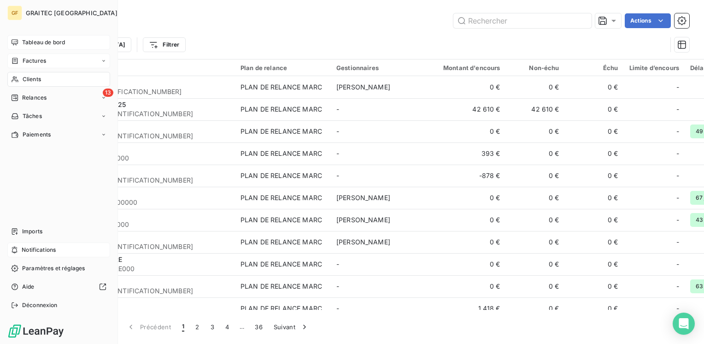
click at [33, 251] on span "Notifications" at bounding box center [39, 250] width 34 height 8
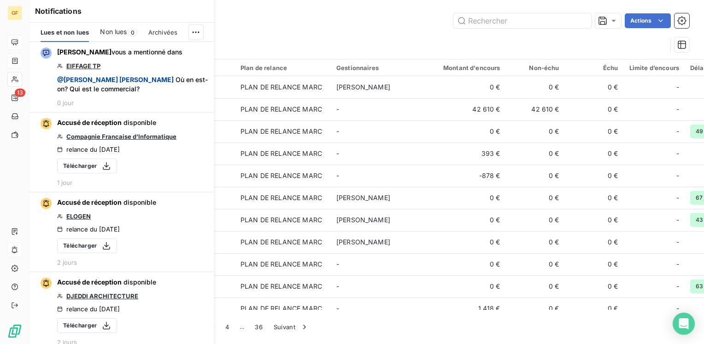
click at [121, 33] on span "Non lues" at bounding box center [113, 31] width 27 height 9
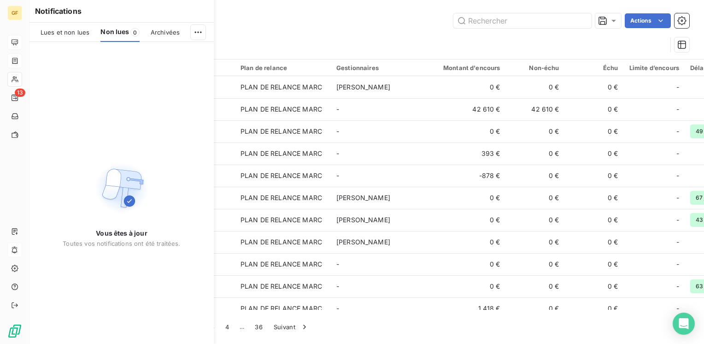
drag, startPoint x: 69, startPoint y: 30, endPoint x: 74, endPoint y: 31, distance: 5.3
click at [69, 30] on span "Lues et non lues" at bounding box center [65, 32] width 49 height 7
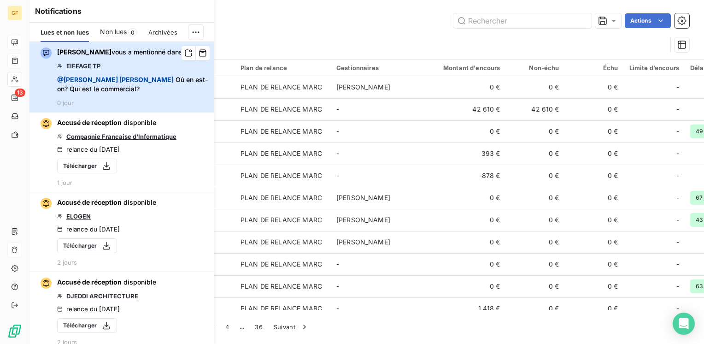
click at [114, 59] on div "[PERSON_NAME] vous a mentionné dans EIFFAGE TP @ [PERSON_NAME] Où en est-on? Qu…" at bounding box center [132, 76] width 151 height 59
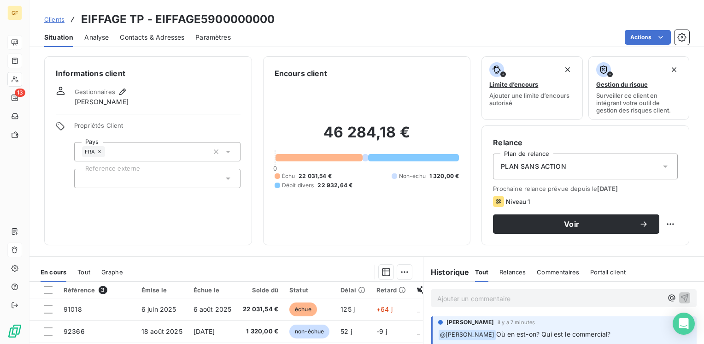
click at [452, 300] on p "Ajouter un commentaire ﻿" at bounding box center [549, 299] width 225 height 12
click at [546, 296] on span "RELANCE SALES + ADV + [PERSON_NAME] +" at bounding box center [508, 298] width 143 height 8
click at [437, 295] on span "RELANCE SALES + ADV + [PERSON_NAME]" at bounding box center [505, 298] width 136 height 8
click at [551, 296] on span "NOUVELLE RELANCE SALES + ADV + [PERSON_NAME]" at bounding box center [523, 298] width 173 height 8
click at [503, 295] on span "NOUVELLE RELANCE SALES + ADV + COPIE FINANCE" at bounding box center [522, 298] width 170 height 8
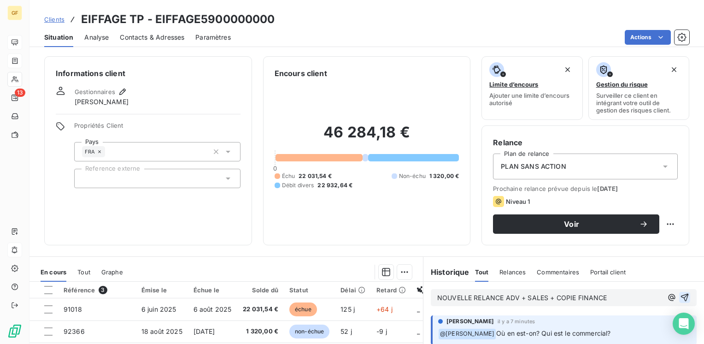
click at [680, 295] on icon "button" at bounding box center [684, 297] width 9 height 9
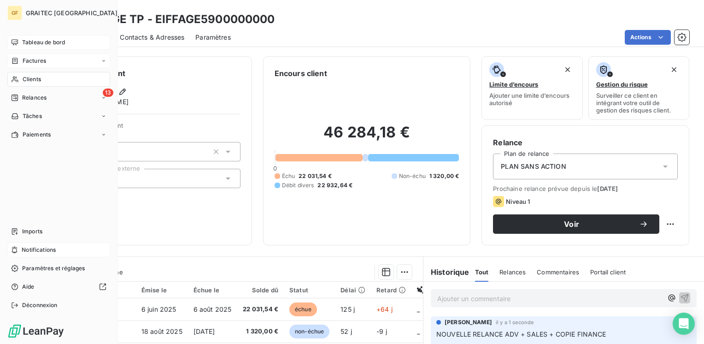
click at [34, 41] on span "Tableau de bord" at bounding box center [43, 42] width 43 height 8
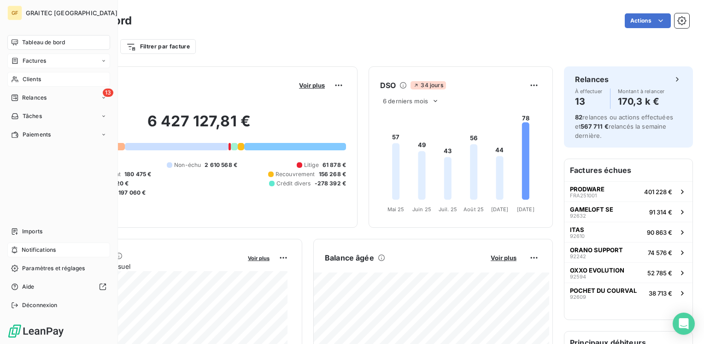
click at [48, 40] on span "Tableau de bord" at bounding box center [43, 42] width 43 height 8
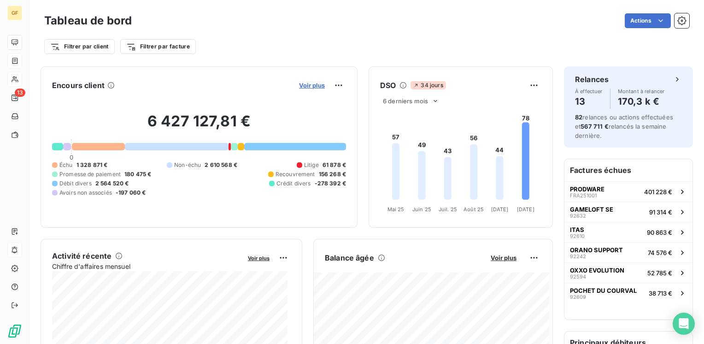
click at [304, 88] on span "Voir plus" at bounding box center [312, 85] width 26 height 7
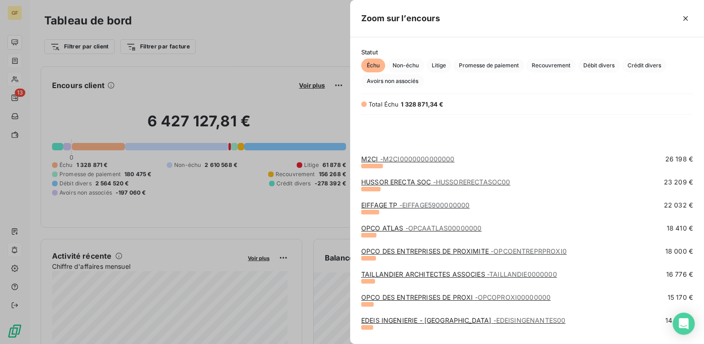
scroll to position [184, 0]
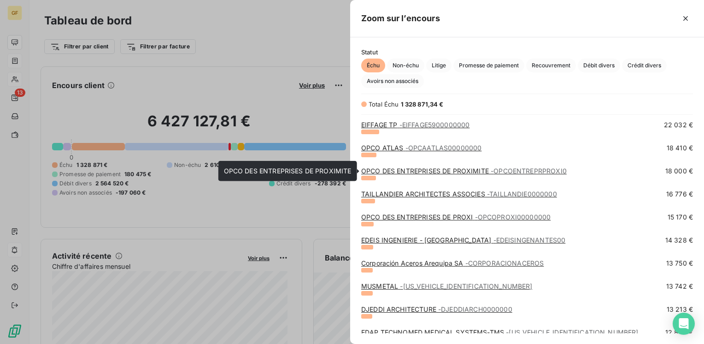
click at [442, 170] on link "OPCO DES ENTREPRISES DE PROXIMITE - OPCOENTREPRPROXI0" at bounding box center [464, 171] width 206 height 8
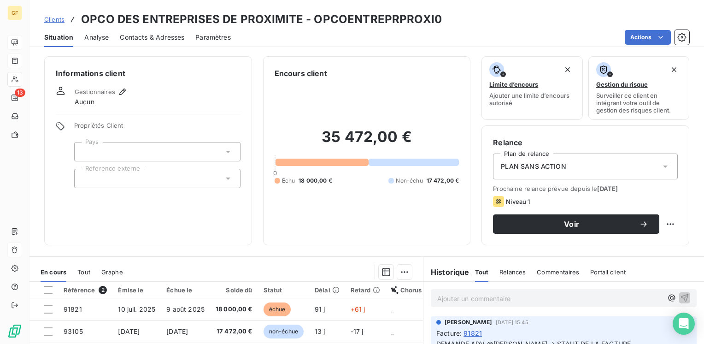
scroll to position [92, 0]
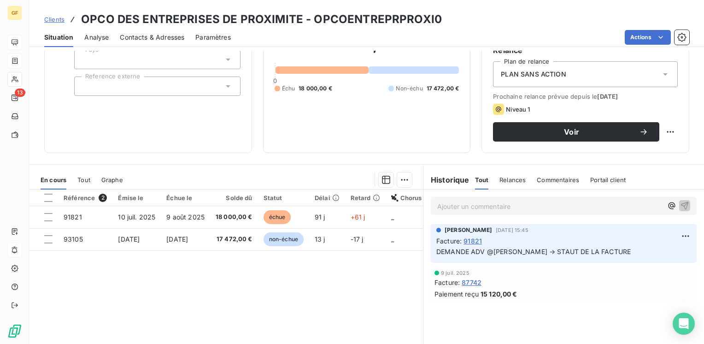
click at [482, 208] on p "Ajouter un commentaire ﻿" at bounding box center [549, 207] width 225 height 12
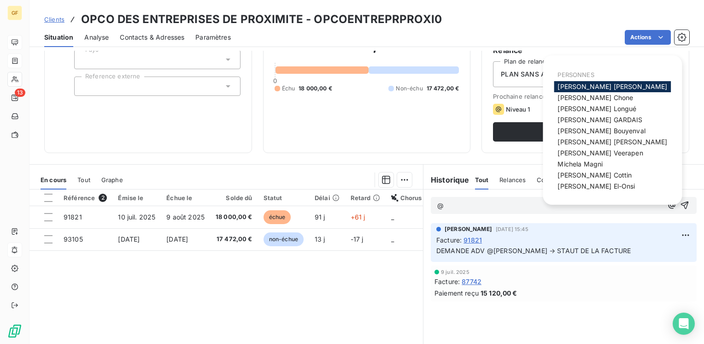
click at [492, 255] on div "[PERSON_NAME] [DATE] 15:45 Facture : 91821 DEMANDE ADV @[PERSON_NAME] → STAUT D…" at bounding box center [564, 242] width 266 height 39
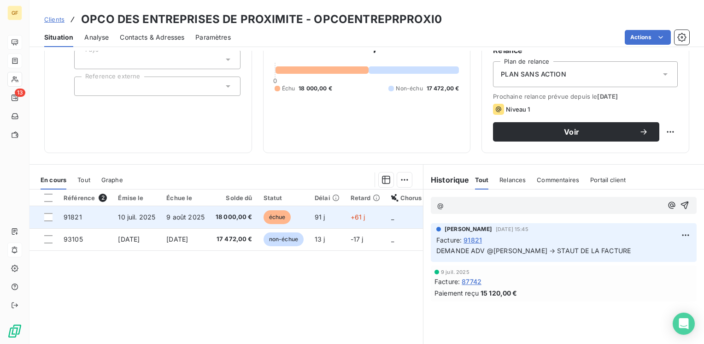
click at [179, 213] on span "9 août 2025" at bounding box center [185, 217] width 38 height 8
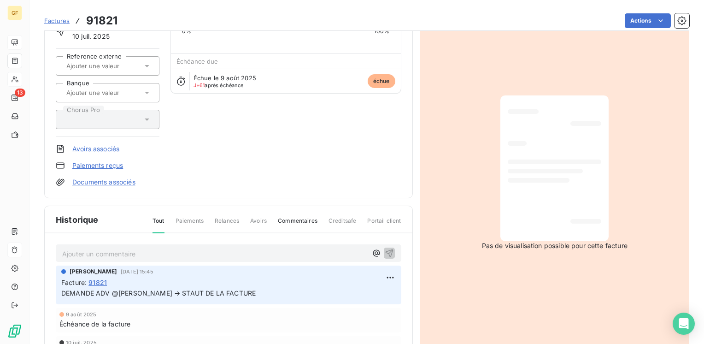
scroll to position [138, 0]
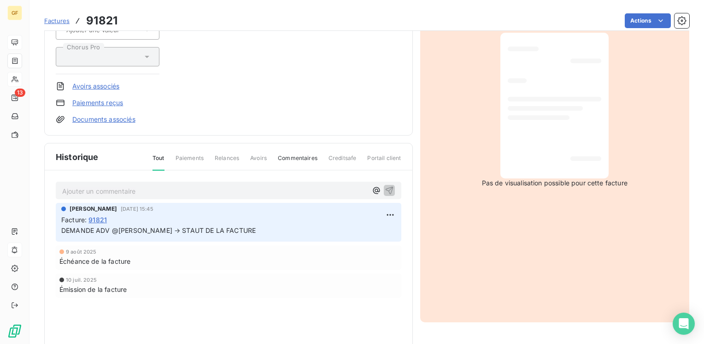
click at [112, 190] on p "Ajouter un commentaire ﻿" at bounding box center [214, 191] width 305 height 12
drag, startPoint x: 239, startPoint y: 225, endPoint x: 157, endPoint y: 228, distance: 82.1
click at [157, 228] on p "DEMANDE ADV @[PERSON_NAME] → STAUT DE LA FACTURE" at bounding box center [228, 229] width 335 height 11
copy span "STAUT DE LA FACTURE"
click at [170, 191] on p "NOUVELLE RELANCE ADV →" at bounding box center [214, 190] width 305 height 11
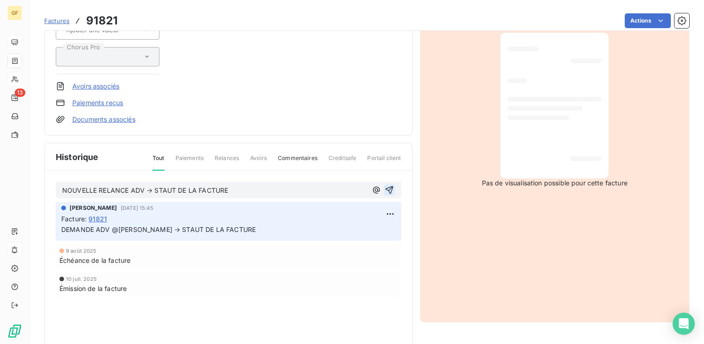
click at [385, 186] on icon "button" at bounding box center [389, 190] width 8 height 8
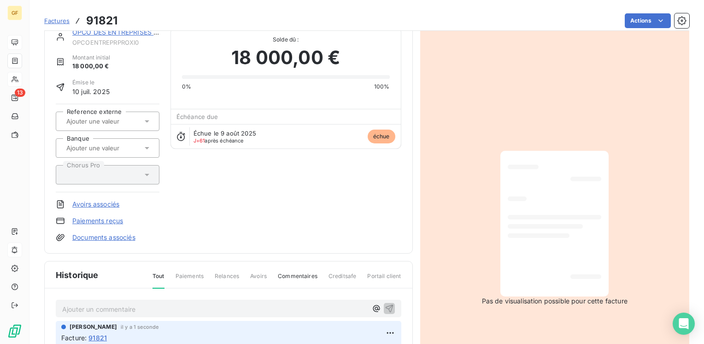
scroll to position [0, 0]
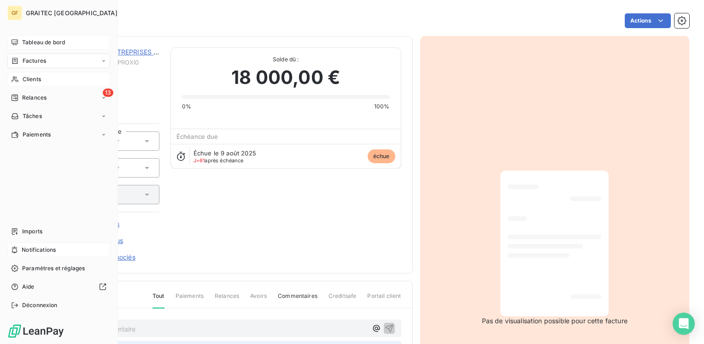
click at [33, 40] on span "Tableau de bord" at bounding box center [43, 42] width 43 height 8
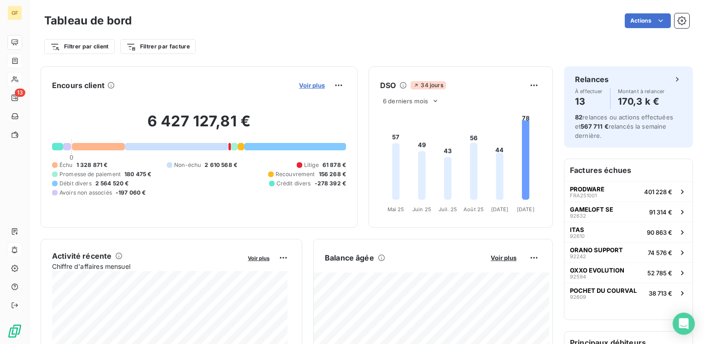
click at [304, 84] on span "Voir plus" at bounding box center [312, 85] width 26 height 7
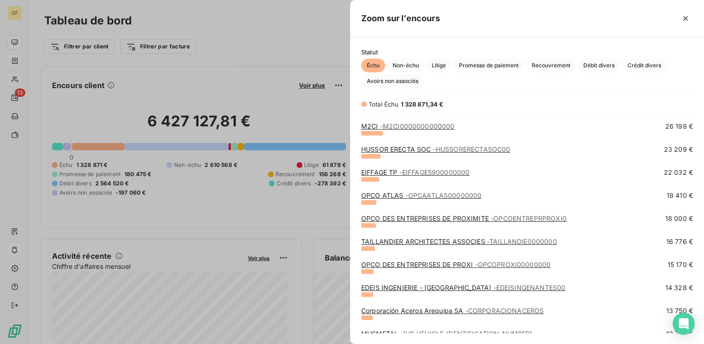
scroll to position [184, 0]
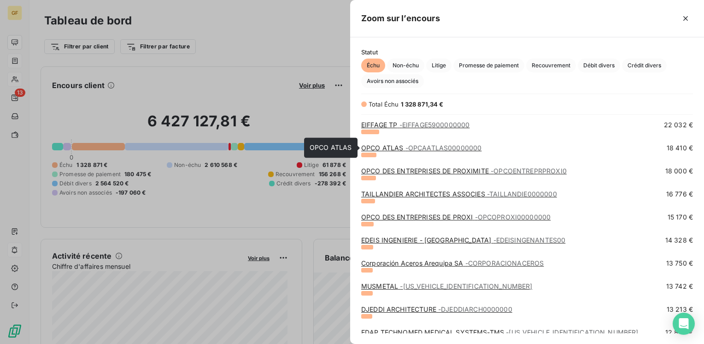
click at [406, 147] on span "- OPCAATLAS00000000" at bounding box center [444, 148] width 77 height 8
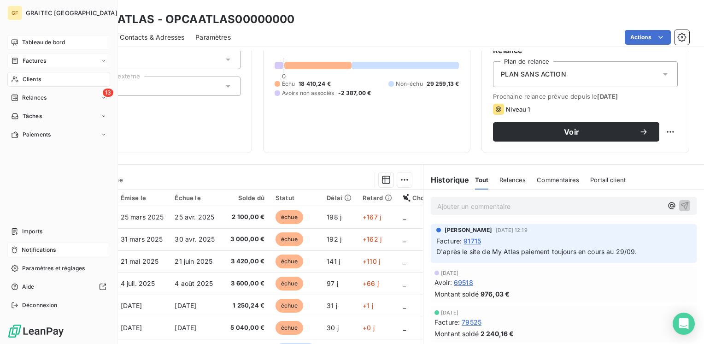
click at [38, 37] on div "Tableau de bord" at bounding box center [58, 42] width 103 height 15
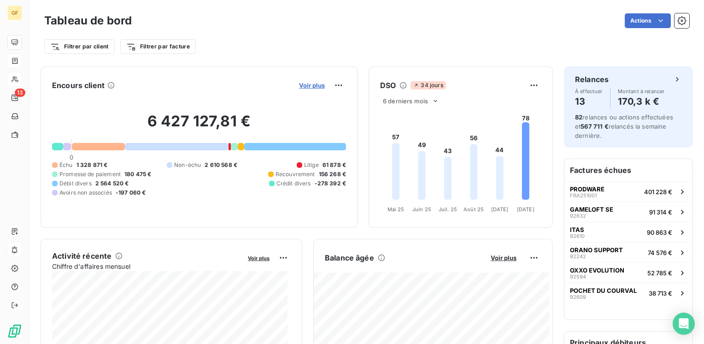
click at [305, 83] on span "Voir plus" at bounding box center [312, 85] width 26 height 7
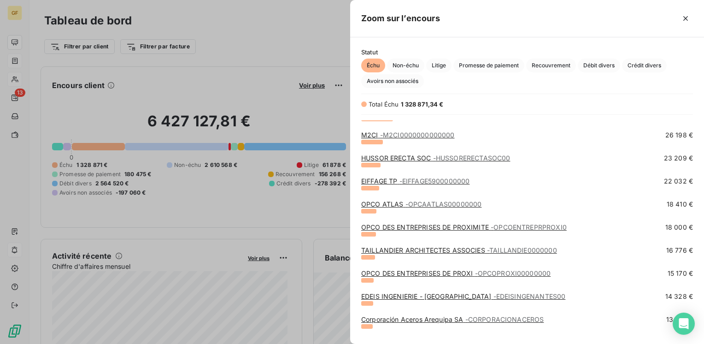
scroll to position [138, 0]
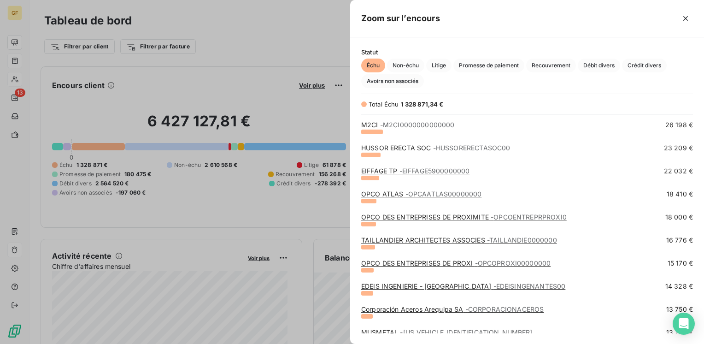
click at [382, 168] on link "EIFFAGE TP - EIFFAGE5900000000" at bounding box center [415, 171] width 108 height 8
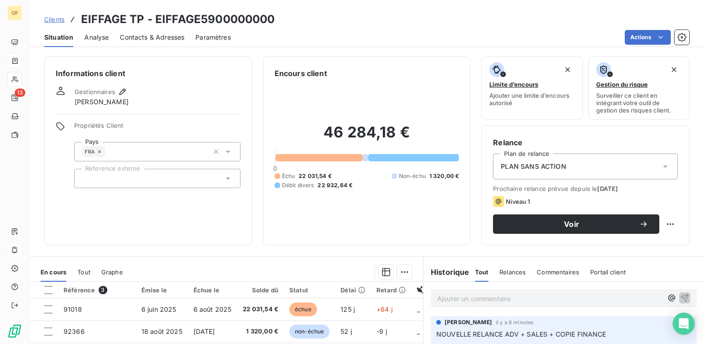
scroll to position [92, 0]
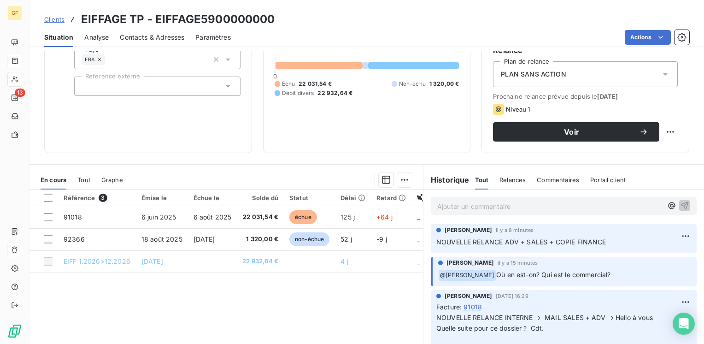
click at [465, 207] on p "Ajouter un commentaire ﻿" at bounding box center [549, 207] width 225 height 12
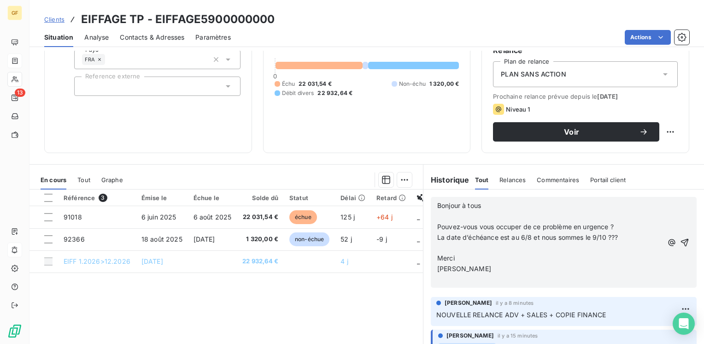
click at [483, 204] on p "Bonjour à tous" at bounding box center [549, 206] width 225 height 11
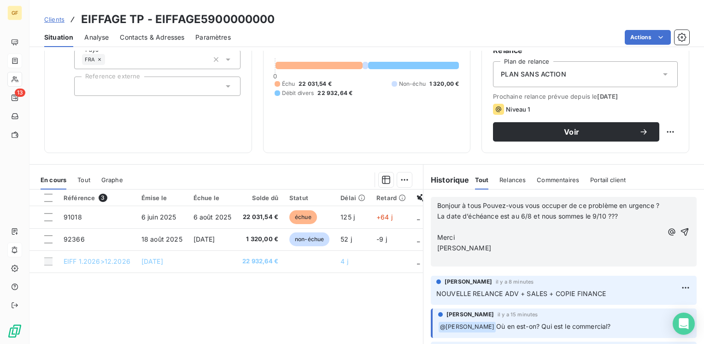
click at [437, 204] on span "Bonjour à tous Pouvez-vous vous occuper de ce problème en urgence ?" at bounding box center [548, 205] width 222 height 8
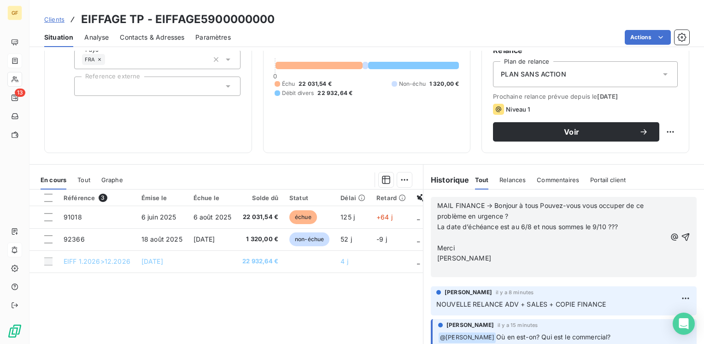
click at [618, 222] on p "La date d’échéance est au 6/8 et nous sommes le 9/10 ???" at bounding box center [551, 227] width 229 height 11
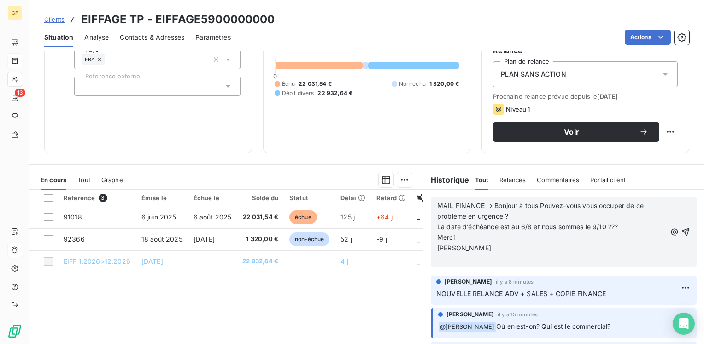
click at [475, 235] on p "Merci" at bounding box center [551, 237] width 229 height 11
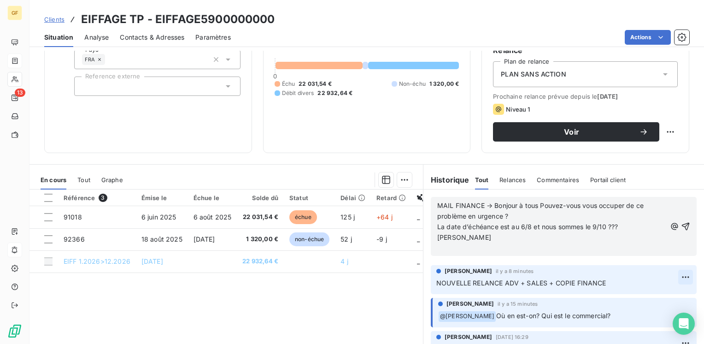
click at [671, 276] on html "GF 13 Clients EIFFAGE TP - EIFFAGE5900000000 Situation Analyse Contacts & Adres…" at bounding box center [352, 172] width 704 height 344
click at [638, 313] on div "Supprimer" at bounding box center [650, 313] width 52 height 15
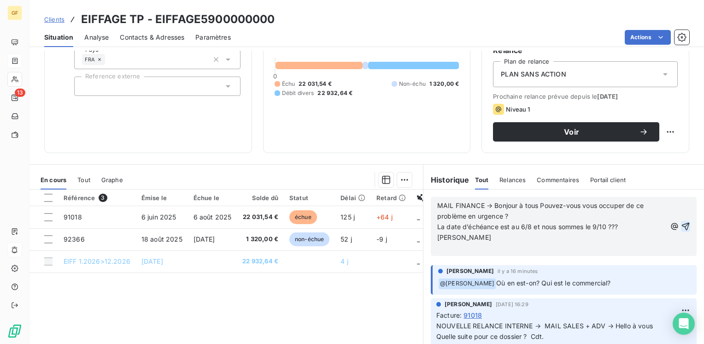
click at [682, 225] on icon "button" at bounding box center [686, 227] width 8 height 8
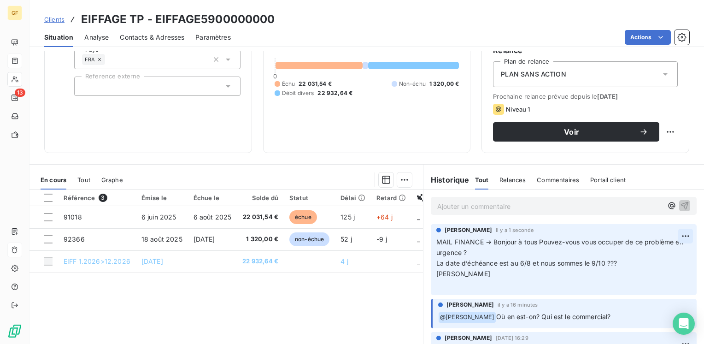
click at [676, 232] on html "GF 13 Clients EIFFAGE TP - EIFFAGE5900000000 Situation Analyse Contacts & Adres…" at bounding box center [352, 172] width 704 height 344
drag, startPoint x: 644, startPoint y: 254, endPoint x: 618, endPoint y: 252, distance: 26.3
click at [644, 253] on div "Editer" at bounding box center [650, 255] width 52 height 15
click at [513, 255] on p "MAIL FINANCE → Bonjour à tous Pouvez-vous vous occuper de ce problème en urgenc…" at bounding box center [558, 263] width 243 height 53
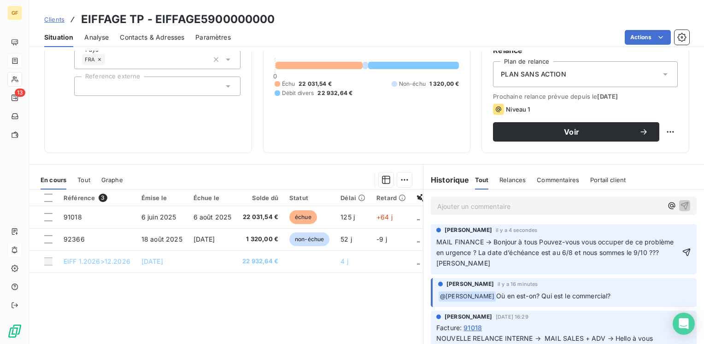
click at [472, 262] on p "MAIL FINANCE → Bonjour à tous Pouvez-vous vous occuper de ce problème en urgenc…" at bounding box center [559, 253] width 244 height 32
click at [462, 260] on span "MAIL FINANCE → Bonjour à tous Pouvez-vous vous occuper de ce problème en urgenc…" at bounding box center [561, 252] width 248 height 29
click at [488, 242] on span "MAIL FINANCE → Bonjour à tous Pouvez-vous vous occuper de ce problème en urgenc…" at bounding box center [557, 252] width 240 height 29
click at [480, 240] on span "MAIL FINANCE → ADV + SALES → Bonjour à tous Pouvez-vous vous occuper de ce prob…" at bounding box center [559, 252] width 244 height 29
click at [482, 240] on span "MAIL FINANCE 0ISABELLE→ ADV + SALES → Bonjour à tous Pouvez-vous vous occuper d…" at bounding box center [557, 252] width 241 height 29
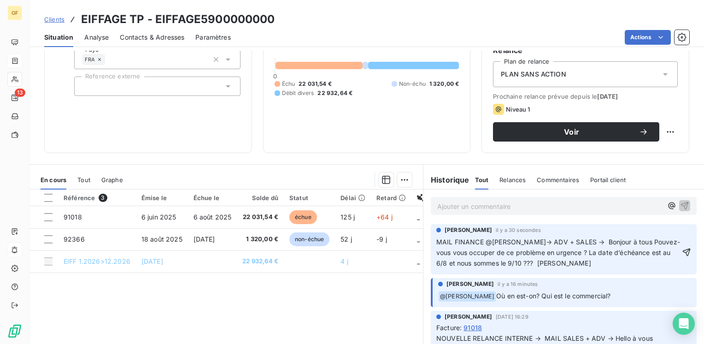
click at [517, 238] on span "MAIL FINANCE @[PERSON_NAME]→ ADV + SALES → Bonjour à tous Pouvez-vous vous occu…" at bounding box center [559, 252] width 244 height 29
click at [682, 256] on icon "button" at bounding box center [686, 252] width 9 height 9
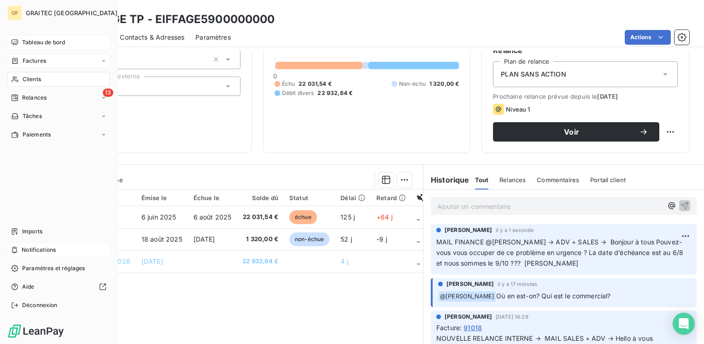
click at [35, 40] on span "Tableau de bord" at bounding box center [43, 42] width 43 height 8
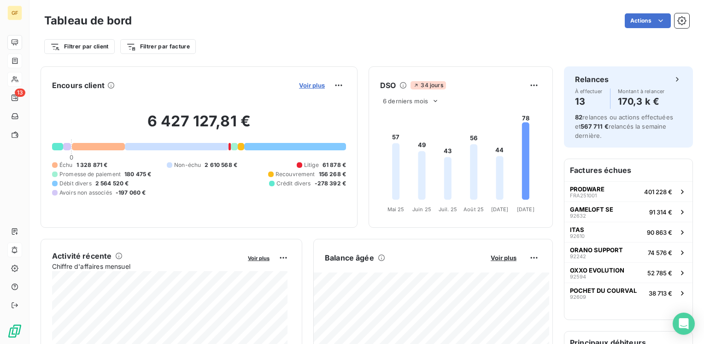
click at [312, 84] on span "Voir plus" at bounding box center [312, 85] width 26 height 7
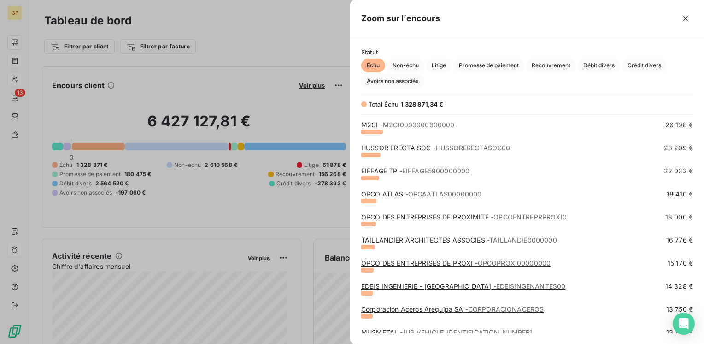
scroll to position [184, 0]
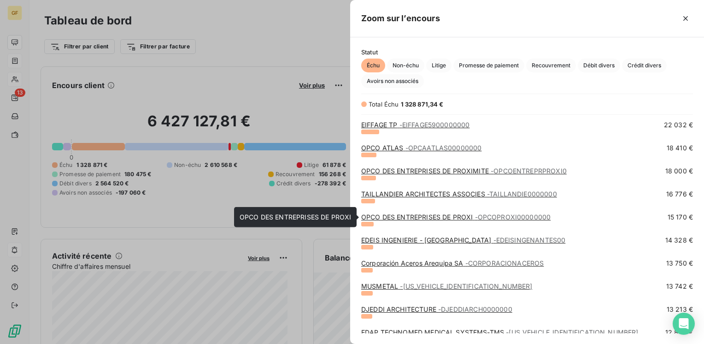
click at [440, 217] on link "OPCO DES ENTREPRISES DE PROXI - OPCOPROXI00000000" at bounding box center [455, 217] width 189 height 8
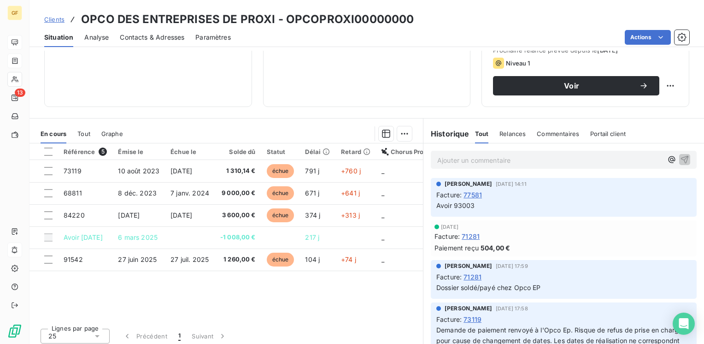
scroll to position [46, 0]
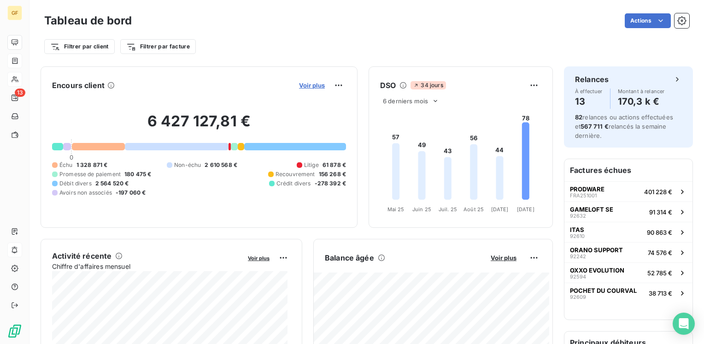
click at [311, 84] on span "Voir plus" at bounding box center [312, 85] width 26 height 7
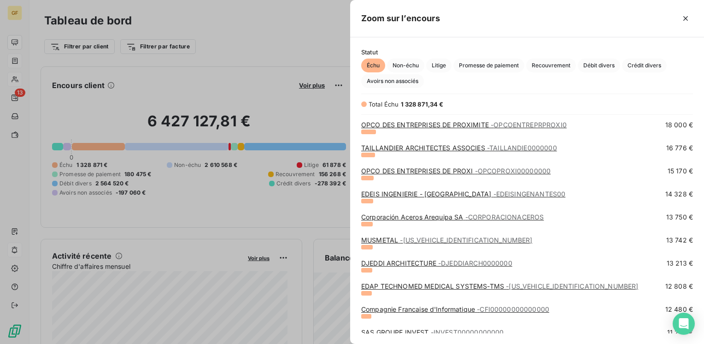
scroll to position [323, 0]
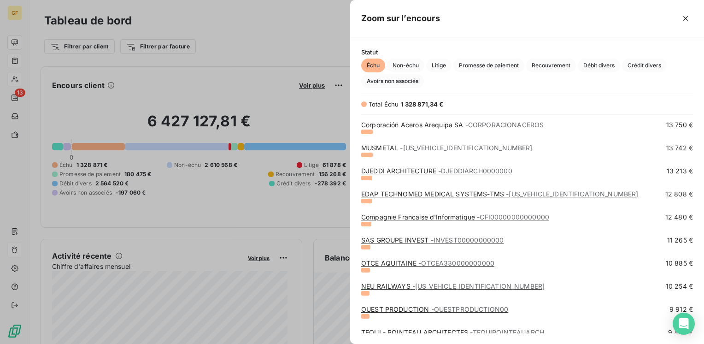
click at [402, 171] on link "DJEDDI ARCHITECTURE - DJEDDIARCH0000000" at bounding box center [436, 171] width 151 height 8
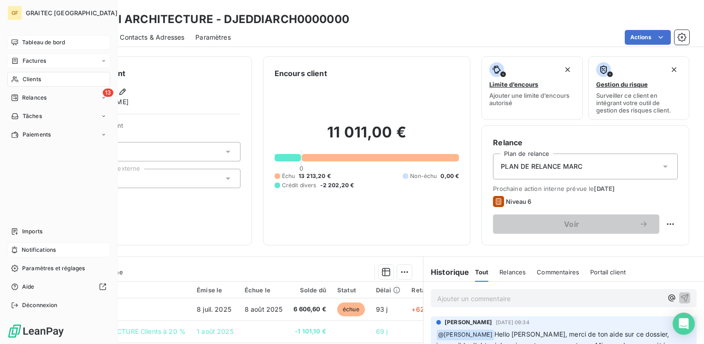
click at [35, 42] on span "Tableau de bord" at bounding box center [43, 42] width 43 height 8
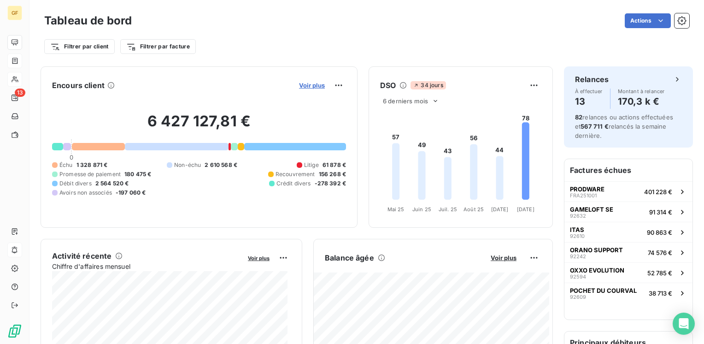
click at [299, 84] on span "Voir plus" at bounding box center [312, 85] width 26 height 7
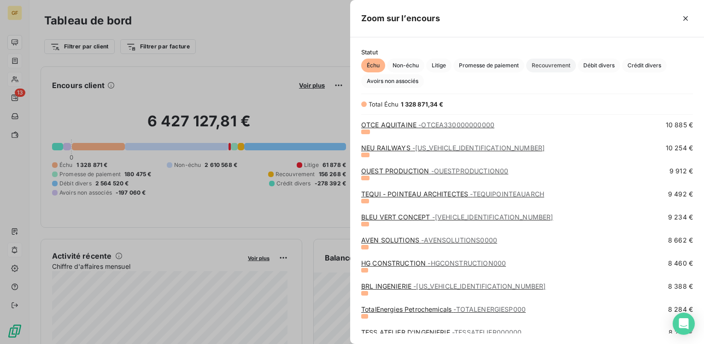
scroll to position [230, 0]
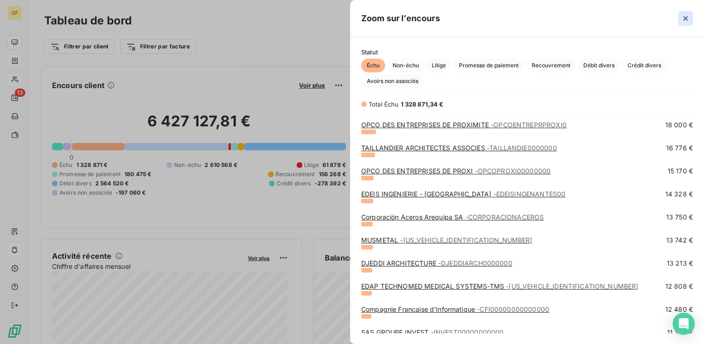
click at [684, 15] on icon "button" at bounding box center [685, 18] width 9 height 9
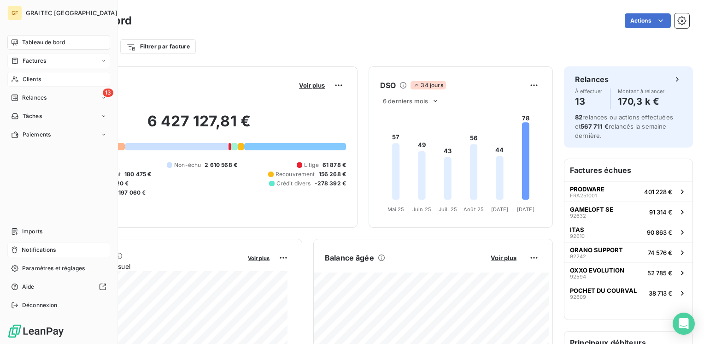
click at [32, 43] on span "Tableau de bord" at bounding box center [43, 42] width 43 height 8
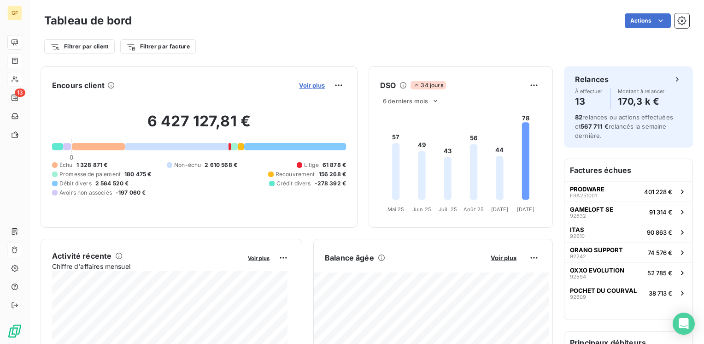
click at [313, 88] on span "Voir plus" at bounding box center [312, 85] width 26 height 7
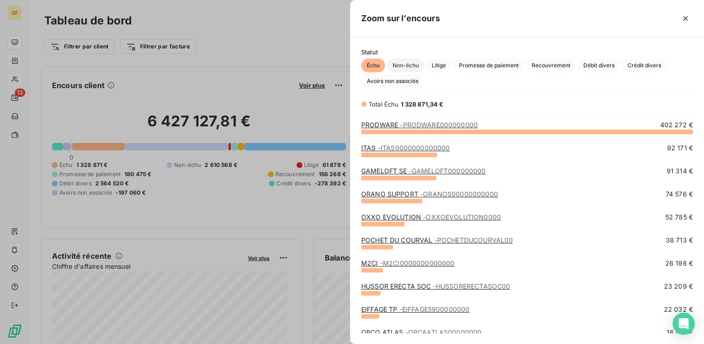
scroll to position [206, 347]
click at [383, 150] on span "- ITAS0000000000000" at bounding box center [414, 148] width 72 height 8
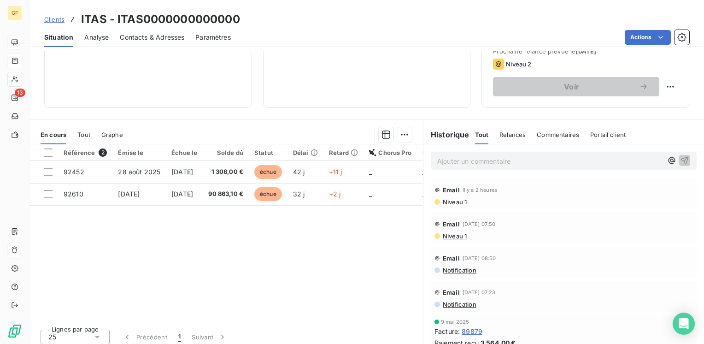
scroll to position [138, 0]
click at [437, 159] on p "Ajouter un commentaire ﻿" at bounding box center [549, 160] width 225 height 12
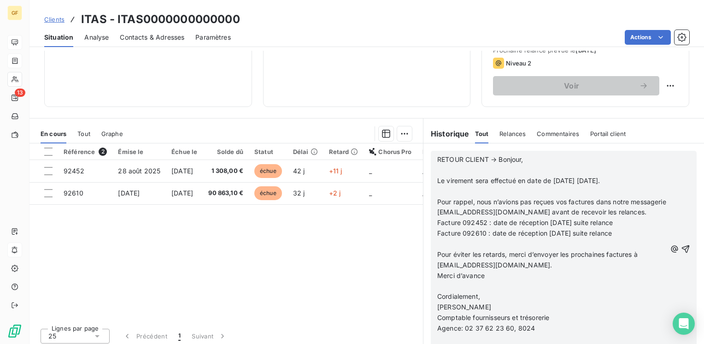
click at [525, 160] on p "RETOUR CLIENT → Bonjour," at bounding box center [551, 159] width 229 height 11
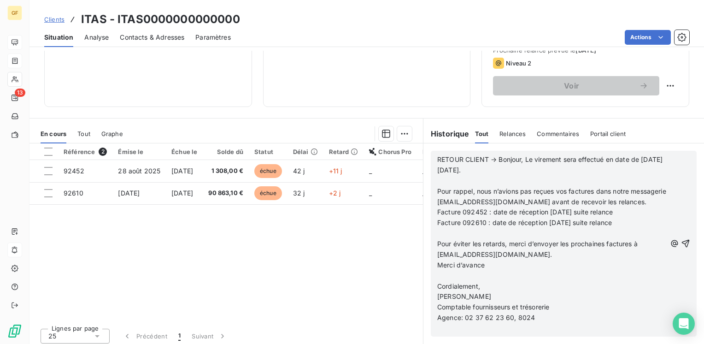
click at [494, 172] on p "RETOUR CLIENT → Bonjour, Le virement sera effectué en date de [DATE] [DATE]." at bounding box center [551, 164] width 229 height 21
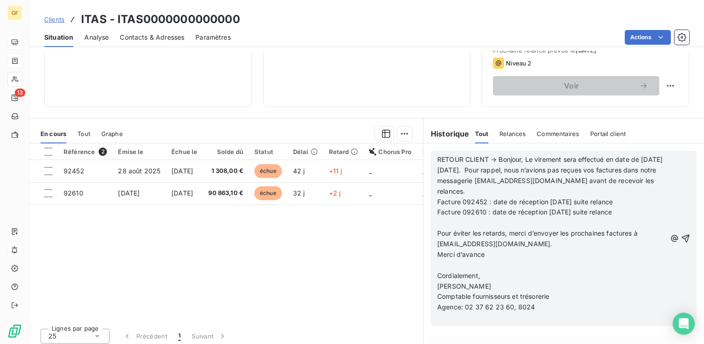
click at [503, 193] on p "RETOUR CLIENT → Bonjour, Le virement sera effectué en date de [DATE] [DATE]. Po…" at bounding box center [551, 175] width 229 height 42
click at [621, 210] on p "Facture 092610 : date de réception [DATE] suite relance" at bounding box center [551, 212] width 229 height 11
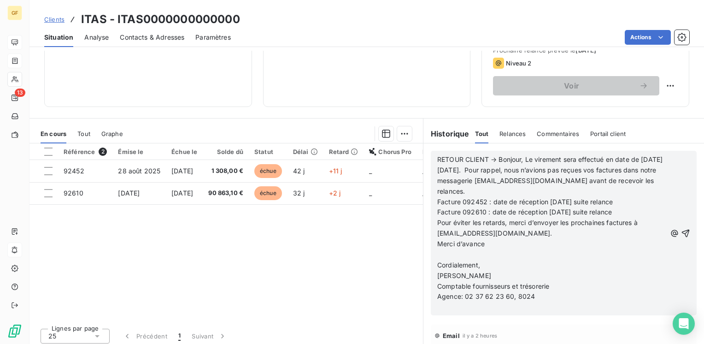
click at [481, 241] on span "Merci d’avance" at bounding box center [460, 244] width 47 height 8
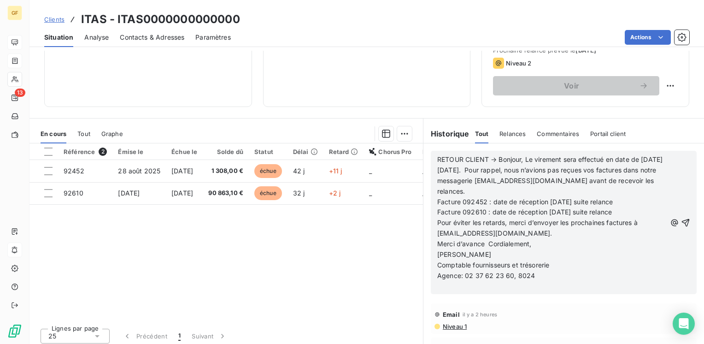
click at [535, 241] on p "Merci d’avance Cordialement," at bounding box center [551, 244] width 229 height 11
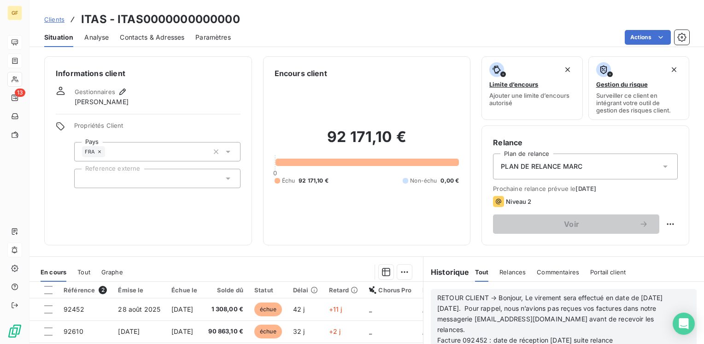
scroll to position [46, 0]
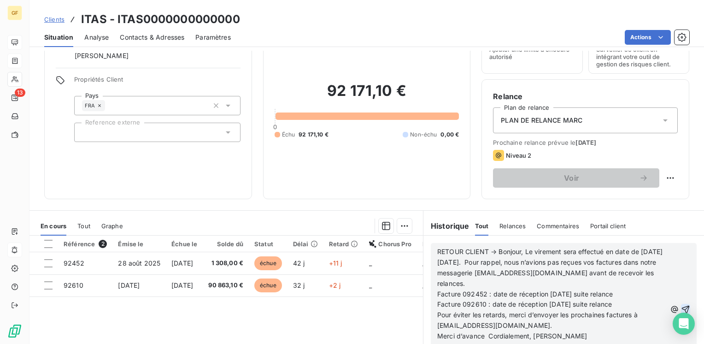
click at [681, 305] on icon "button" at bounding box center [685, 309] width 9 height 9
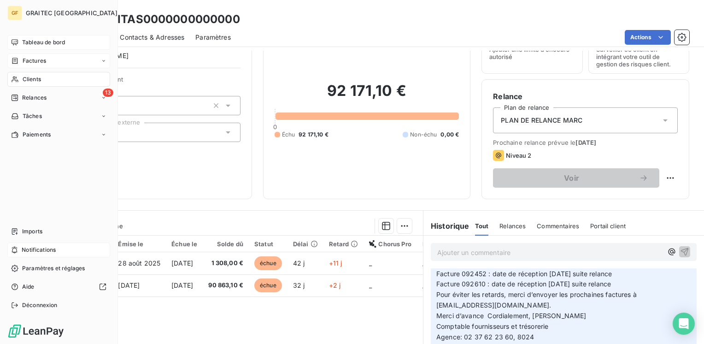
click at [39, 40] on span "Tableau de bord" at bounding box center [43, 42] width 43 height 8
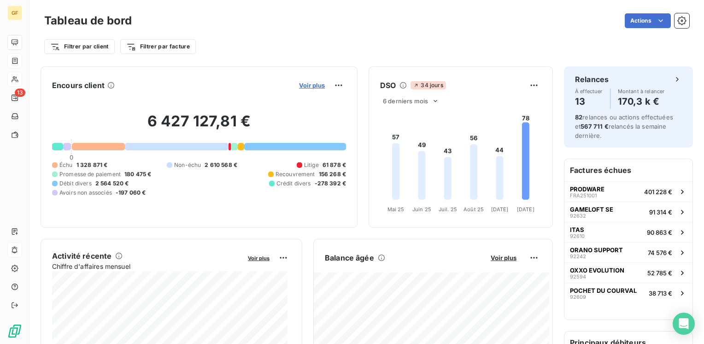
click at [308, 83] on span "Voir plus" at bounding box center [312, 85] width 26 height 7
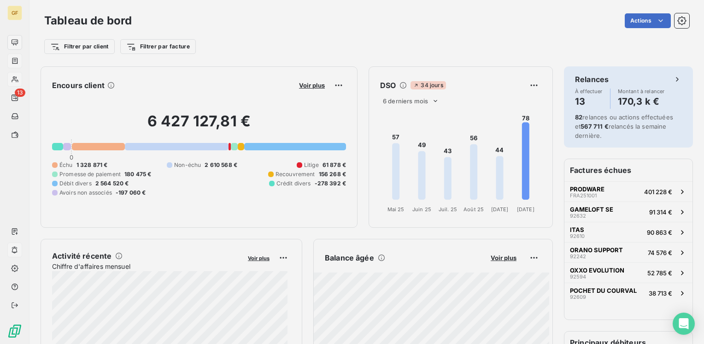
scroll to position [337, 347]
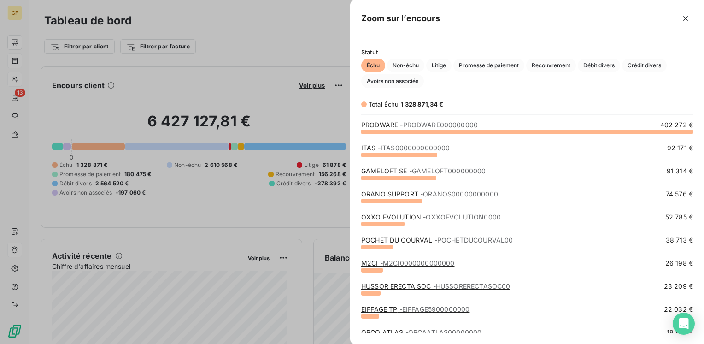
click at [406, 148] on span "- ITAS0000000000000" at bounding box center [414, 148] width 72 height 8
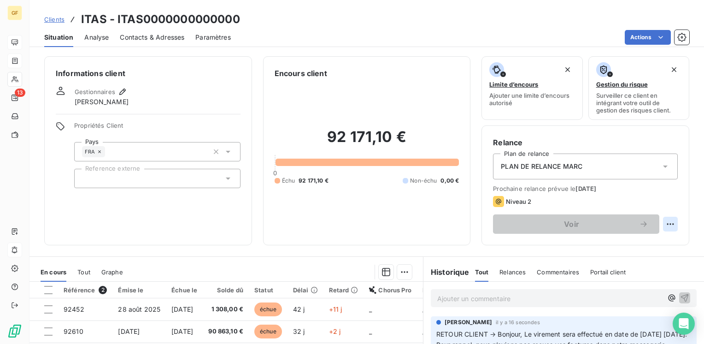
click at [667, 224] on html "GF 13 Clients ITAS - ITAS0000000000000 Situation Analyse Contacts & Adresses Pa…" at bounding box center [352, 172] width 704 height 344
click at [641, 239] on div "Replanifier cette action" at bounding box center [625, 244] width 83 height 15
select select "9"
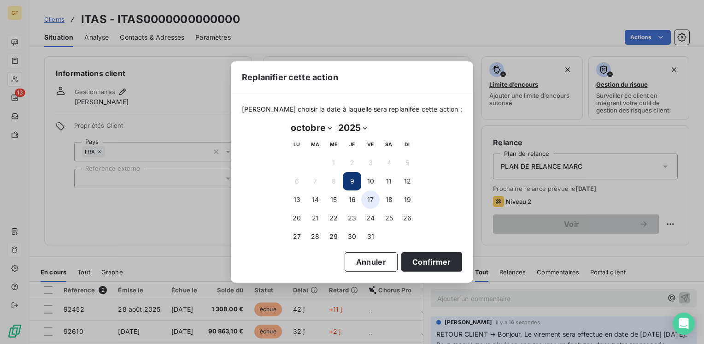
click at [374, 198] on button "17" at bounding box center [370, 199] width 18 height 18
click at [296, 215] on button "20" at bounding box center [297, 218] width 18 height 18
click at [418, 260] on button "Confirmer" at bounding box center [431, 261] width 61 height 19
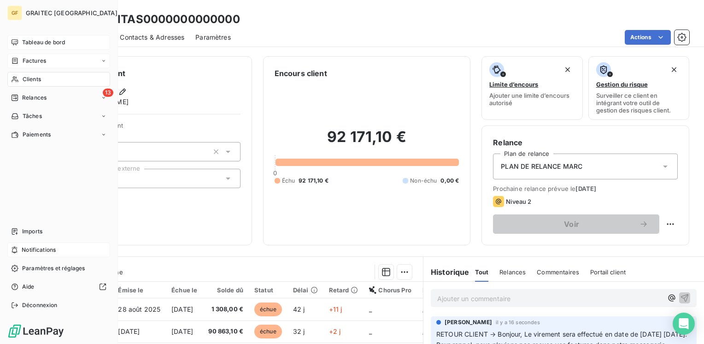
click at [31, 40] on span "Tableau de bord" at bounding box center [43, 42] width 43 height 8
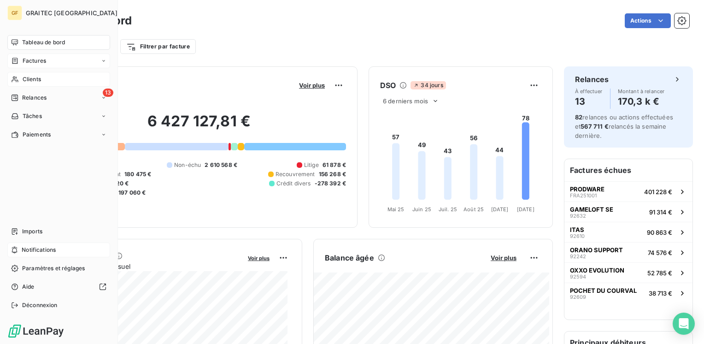
click at [31, 40] on span "Tableau de bord" at bounding box center [43, 42] width 43 height 8
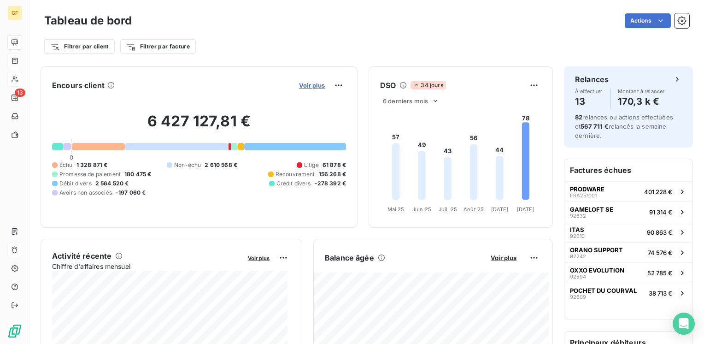
click at [299, 82] on span "Voir plus" at bounding box center [312, 85] width 26 height 7
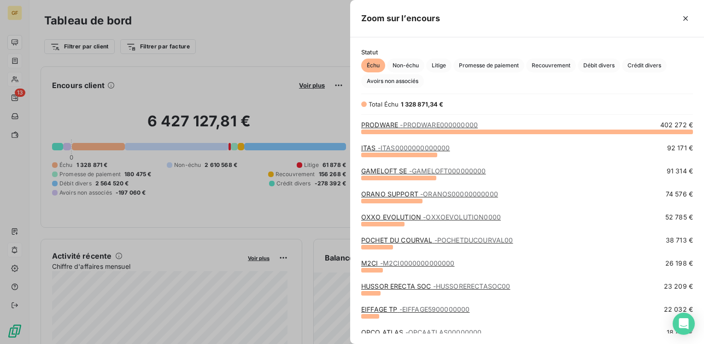
scroll to position [206, 347]
click at [388, 168] on link "GAMELOFT SE - GAMELOFT000000000" at bounding box center [423, 171] width 125 height 8
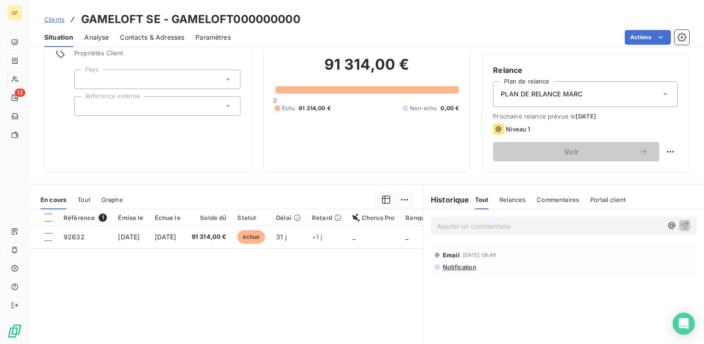
scroll to position [92, 0]
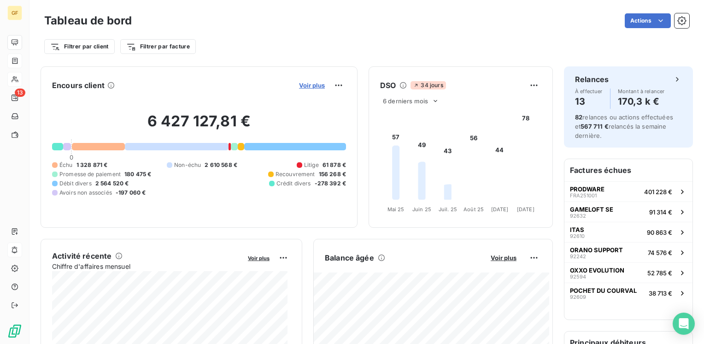
click at [308, 85] on span "Voir plus" at bounding box center [312, 85] width 26 height 7
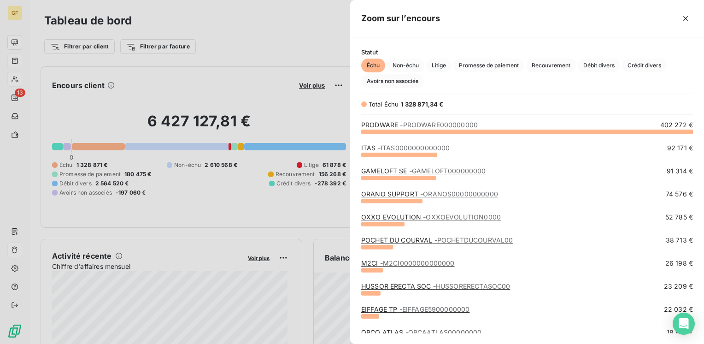
scroll to position [7, 7]
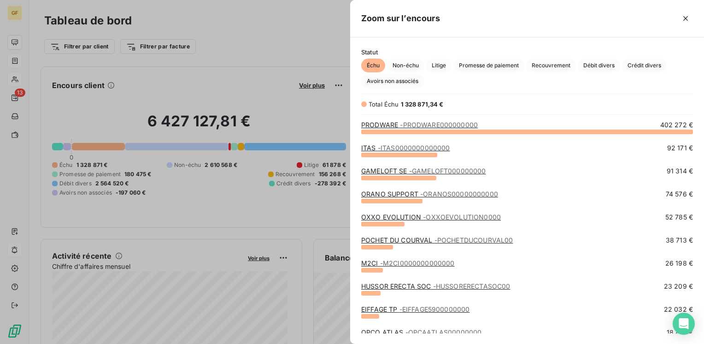
click at [385, 218] on link "OXXO EVOLUTION - OXXOEVOLUTION0000" at bounding box center [431, 217] width 140 height 8
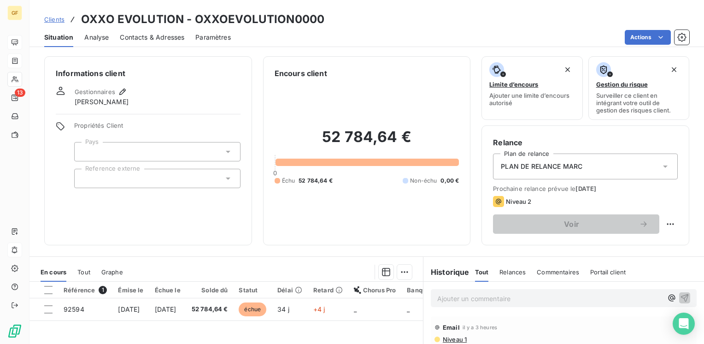
scroll to position [46, 0]
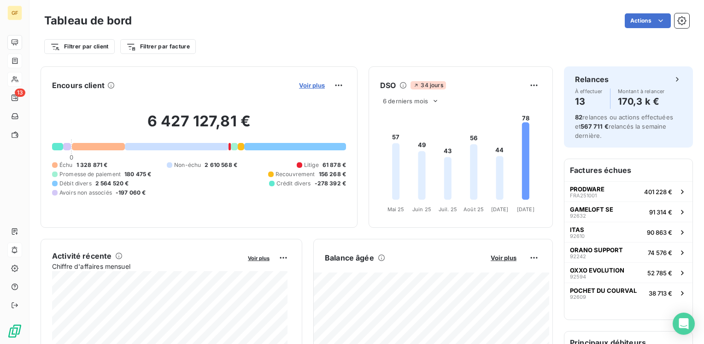
click at [303, 84] on span "Voir plus" at bounding box center [312, 85] width 26 height 7
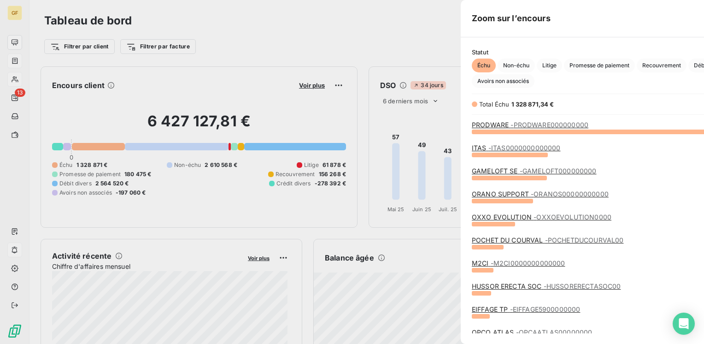
scroll to position [337, 347]
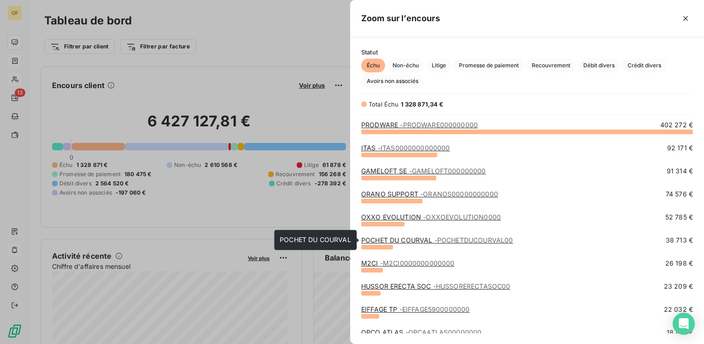
click at [428, 237] on link "POCHET DU COURVAL - POCHETDUCOURVAL00" at bounding box center [437, 240] width 152 height 8
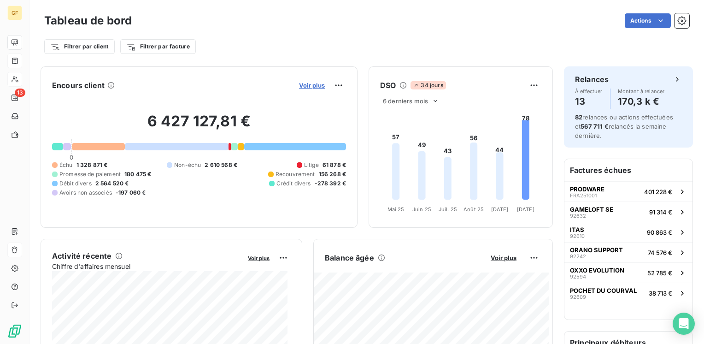
click at [306, 84] on span "Voir plus" at bounding box center [312, 85] width 26 height 7
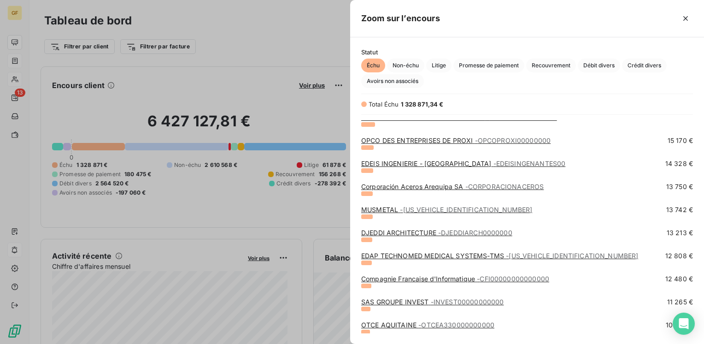
scroll to position [277, 0]
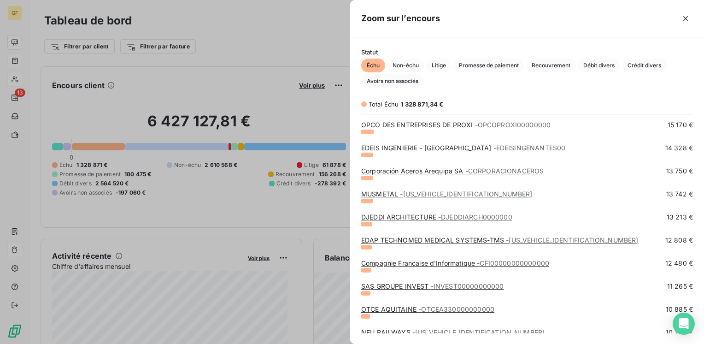
click at [471, 239] on link "EDAP TECHNOMED MEDICAL SYSTEMS-TMS - [US_VEHICLE_IDENTIFICATION_NUMBER]" at bounding box center [499, 240] width 277 height 8
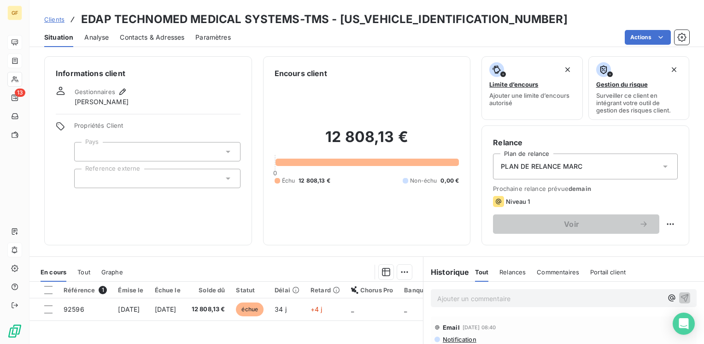
scroll to position [46, 0]
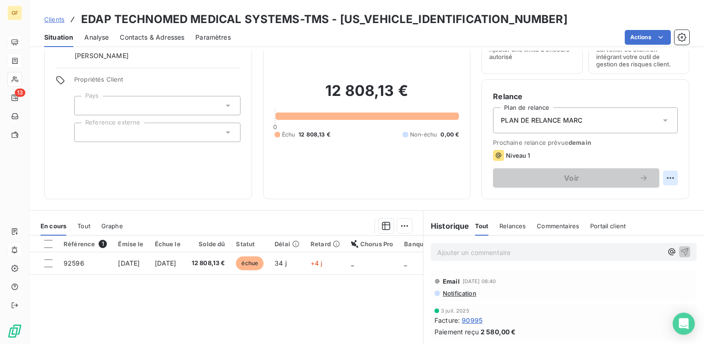
click at [662, 177] on html "GF 13 Clients EDAP TECHNOMED MEDICAL SYSTEMS-TMS - [US_VEHICLE_IDENTIFICATION_N…" at bounding box center [352, 172] width 704 height 344
click at [599, 201] on div "Replanifier cette action" at bounding box center [625, 198] width 83 height 15
select select "9"
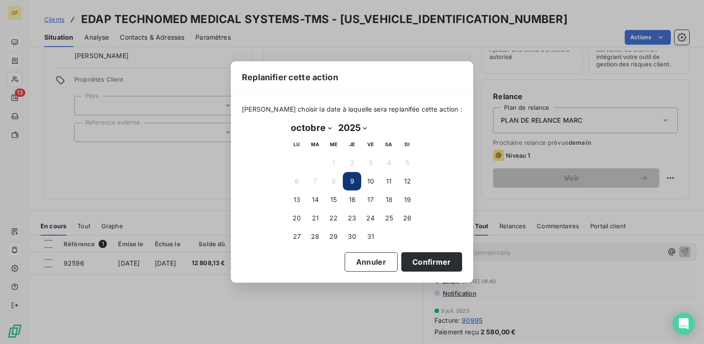
click at [353, 185] on button "9" at bounding box center [352, 181] width 18 height 18
click at [353, 182] on button "9" at bounding box center [352, 181] width 18 height 18
click at [418, 264] on button "Confirmer" at bounding box center [431, 261] width 61 height 19
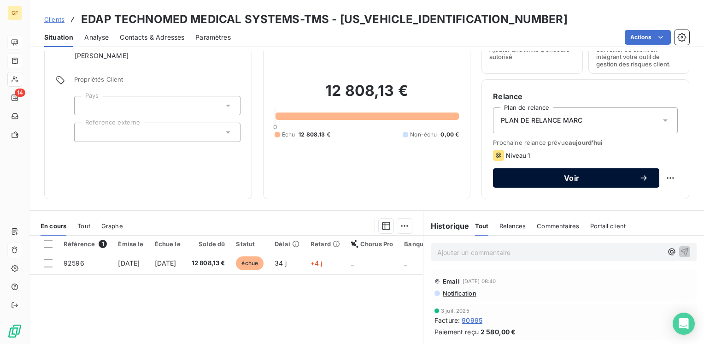
click at [561, 178] on span "Voir" at bounding box center [571, 177] width 135 height 7
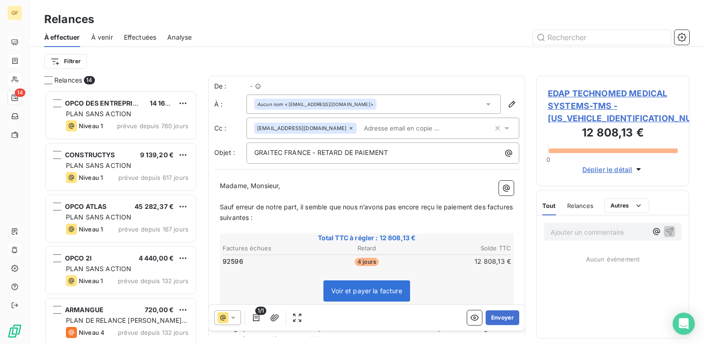
scroll to position [247, 146]
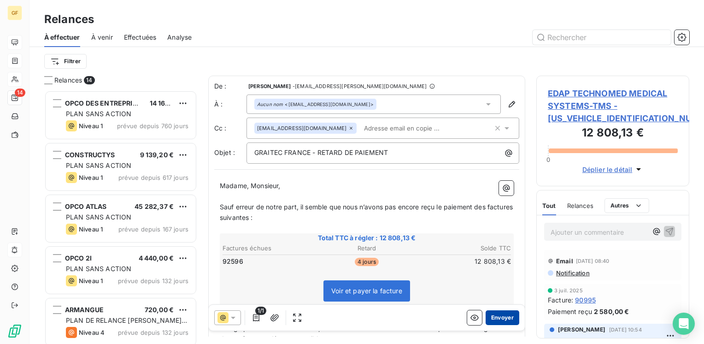
click at [502, 315] on button "Envoyer" at bounding box center [503, 317] width 34 height 15
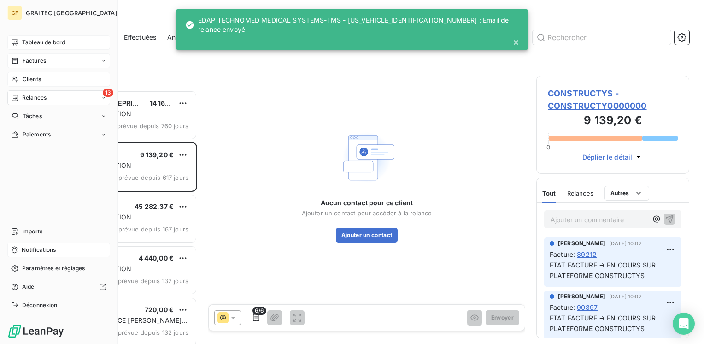
click at [29, 36] on div "Tableau de bord" at bounding box center [58, 42] width 103 height 15
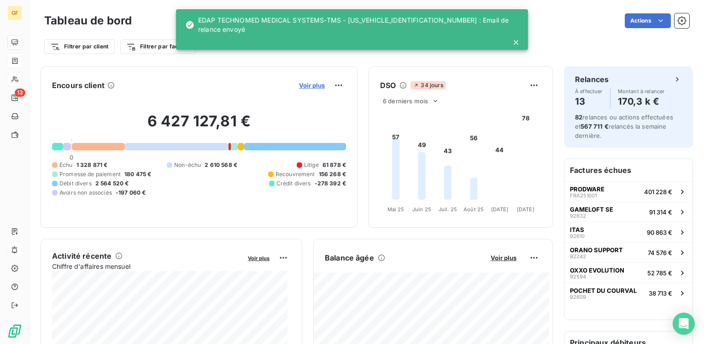
click at [301, 83] on span "Voir plus" at bounding box center [312, 85] width 26 height 7
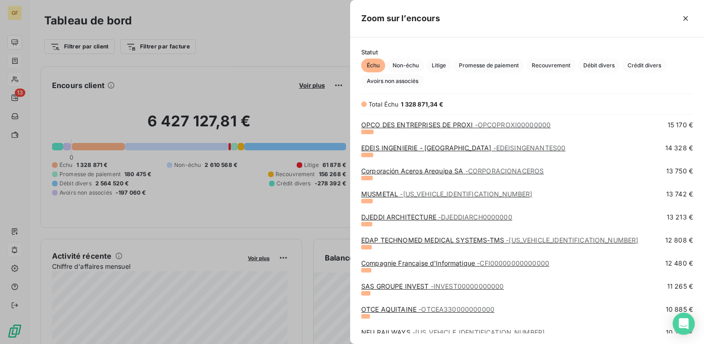
scroll to position [323, 0]
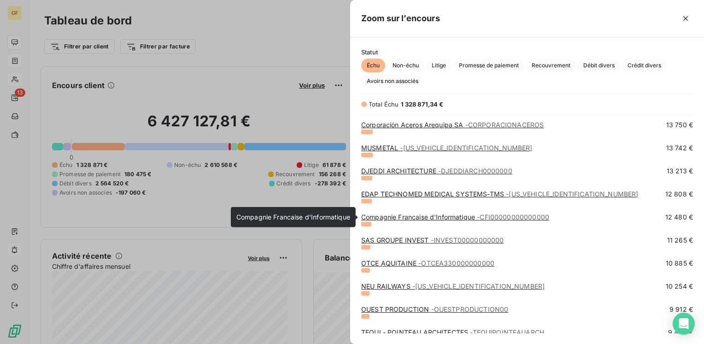
click at [422, 215] on link "Compagnie Francaise d'Informatique - CFI00000000000000" at bounding box center [455, 217] width 188 height 8
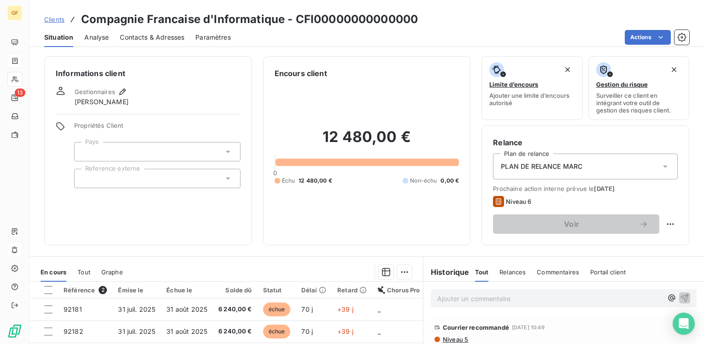
click at [455, 297] on p "Ajouter un commentaire ﻿" at bounding box center [549, 299] width 225 height 12
click at [667, 294] on icon "button" at bounding box center [671, 297] width 9 height 9
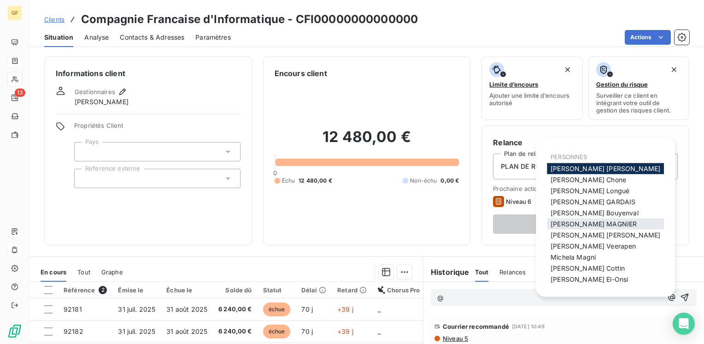
click at [571, 225] on span "[PERSON_NAME]" at bounding box center [594, 224] width 86 height 8
click at [667, 297] on icon "button" at bounding box center [671, 297] width 9 height 9
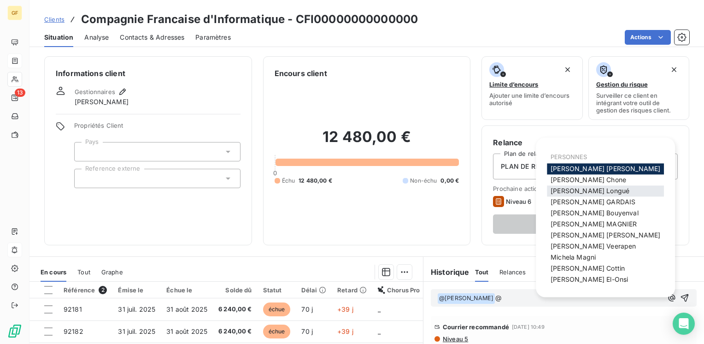
click at [568, 189] on span "[PERSON_NAME]" at bounding box center [590, 191] width 79 height 8
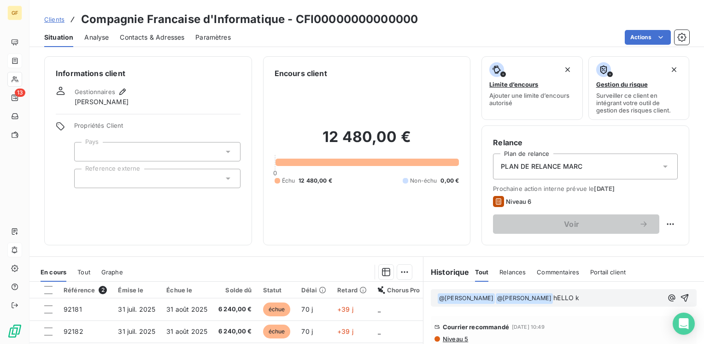
click at [548, 289] on div "﻿ @ [PERSON_NAME] ﻿ ﻿ @ [PERSON_NAME] ﻿ hELLO k" at bounding box center [564, 298] width 266 height 18
click at [554, 296] on span "hELLO k" at bounding box center [567, 298] width 26 height 8
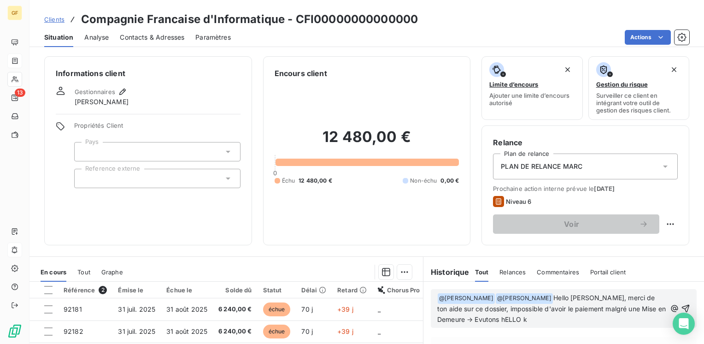
click at [447, 317] on span "Hello [PERSON_NAME], merci de ton aide sur ce dossier, impossible d'avoir le pa…" at bounding box center [552, 309] width 230 height 30
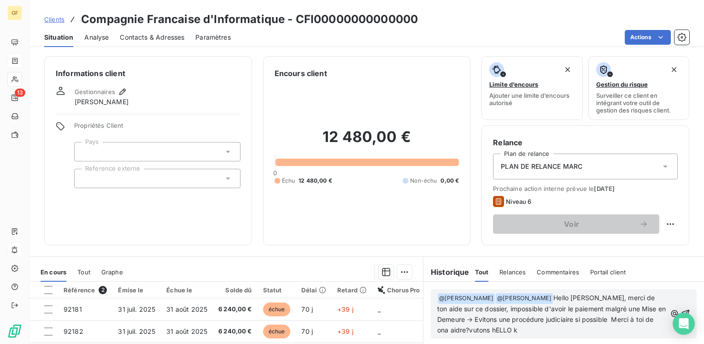
click at [626, 318] on span "Hello [PERSON_NAME], merci de ton aide sur ce dossier, impossible d'avoir le pa…" at bounding box center [552, 314] width 230 height 40
click at [616, 318] on span "Hello [PERSON_NAME], merci de ton aide sur ce dossier, impossible d'avoir le pa…" at bounding box center [552, 314] width 230 height 40
click at [530, 297] on span "@ [PERSON_NAME] ﻿" at bounding box center [524, 298] width 57 height 11
click at [622, 306] on span "Hello [PERSON_NAME], merci de [PERSON_NAME] aide sur ce dossier, impossible d'a…" at bounding box center [546, 314] width 219 height 40
click at [681, 309] on icon "button" at bounding box center [685, 313] width 9 height 9
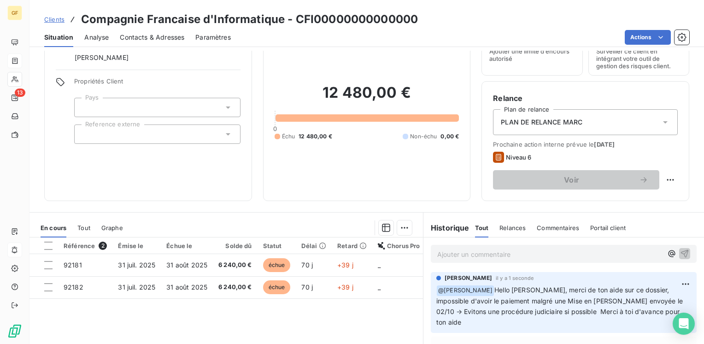
scroll to position [46, 0]
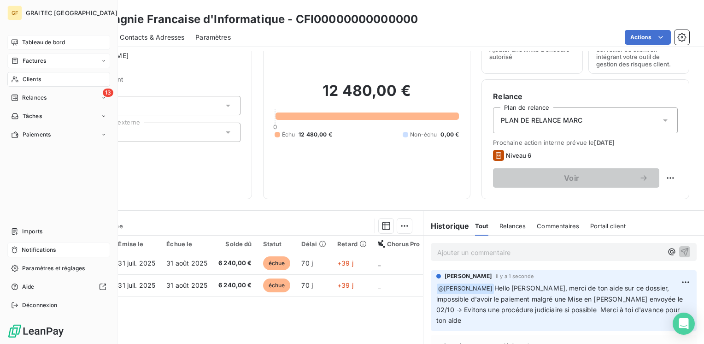
click at [39, 42] on span "Tableau de bord" at bounding box center [43, 42] width 43 height 8
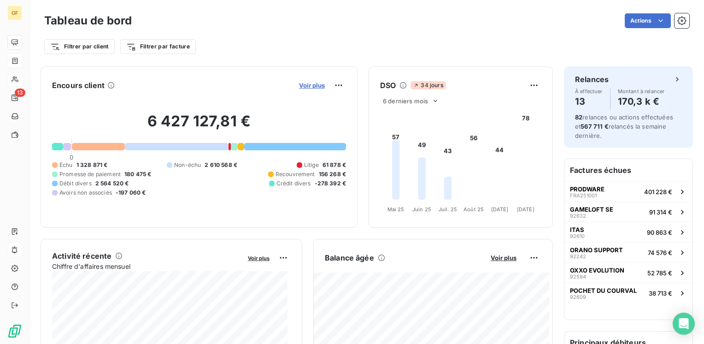
click at [304, 84] on span "Voir plus" at bounding box center [312, 85] width 26 height 7
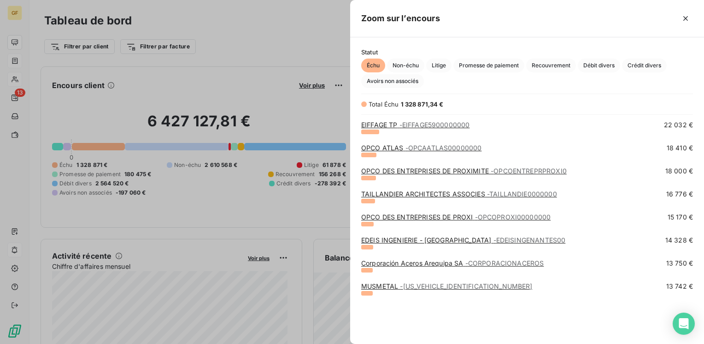
scroll to position [92, 0]
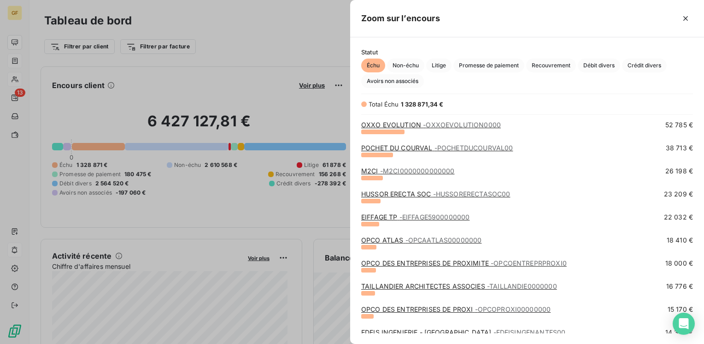
click at [407, 194] on link "HUSSOR ERECTA SOC - HUSSORERECTASOC00" at bounding box center [435, 194] width 149 height 8
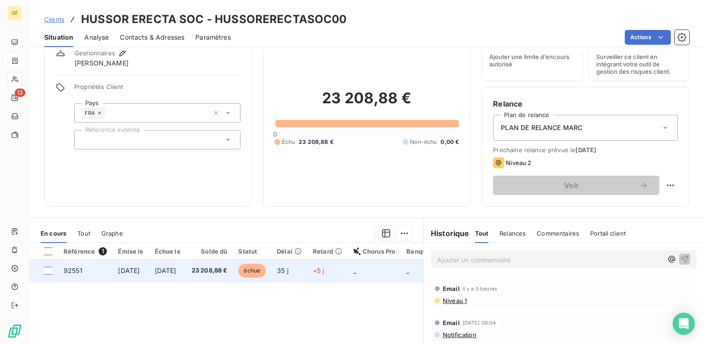
scroll to position [46, 0]
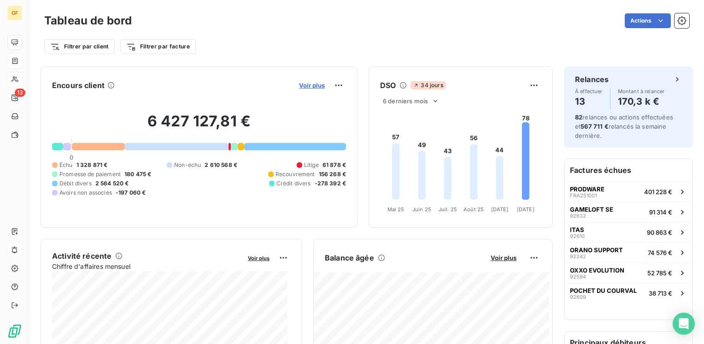
click at [311, 85] on span "Voir plus" at bounding box center [312, 85] width 26 height 7
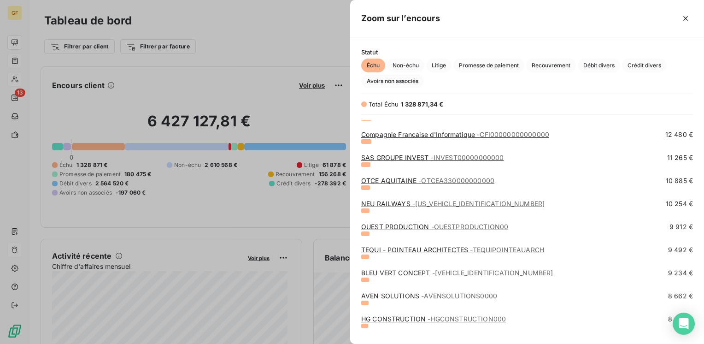
scroll to position [415, 0]
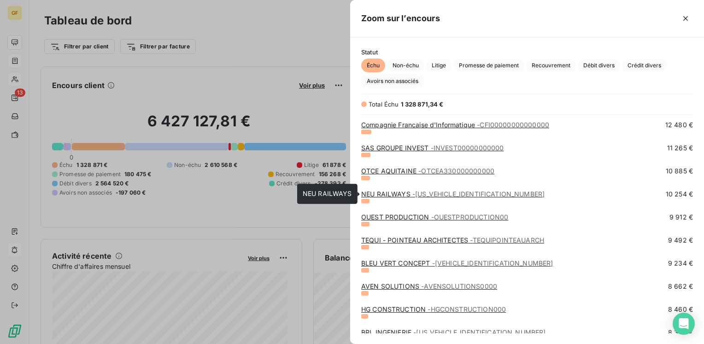
click at [399, 190] on link "NEU RAILWAYS - [US_VEHICLE_IDENTIFICATION_NUMBER]" at bounding box center [452, 194] width 183 height 8
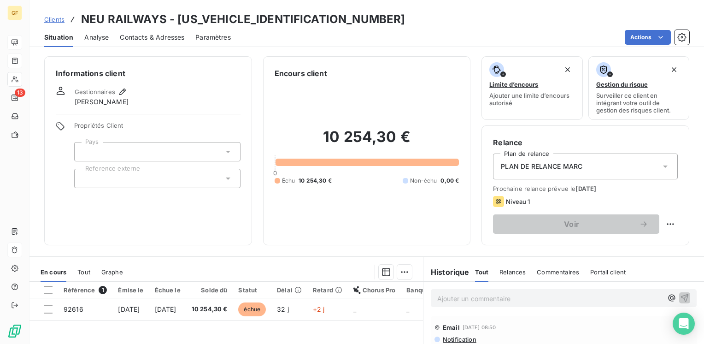
scroll to position [46, 0]
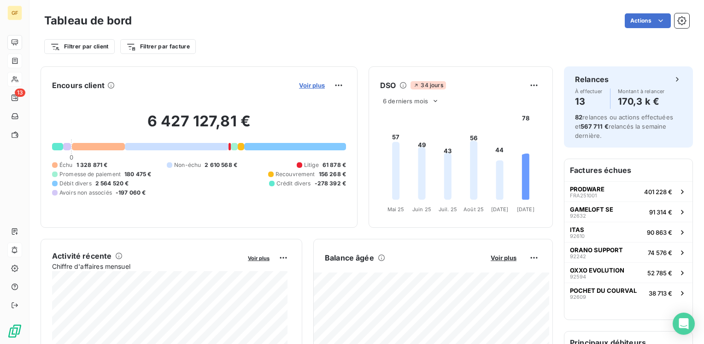
click at [311, 88] on span "Voir plus" at bounding box center [312, 85] width 26 height 7
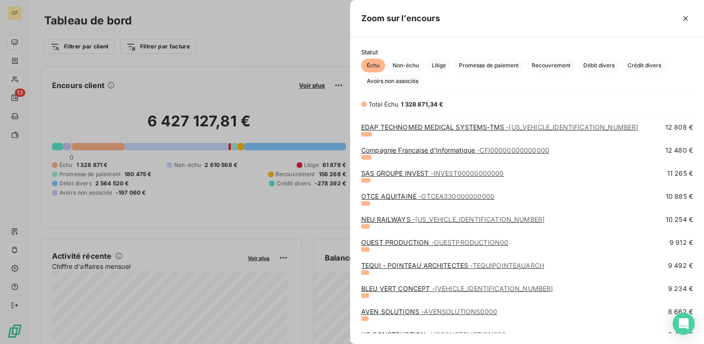
scroll to position [461, 0]
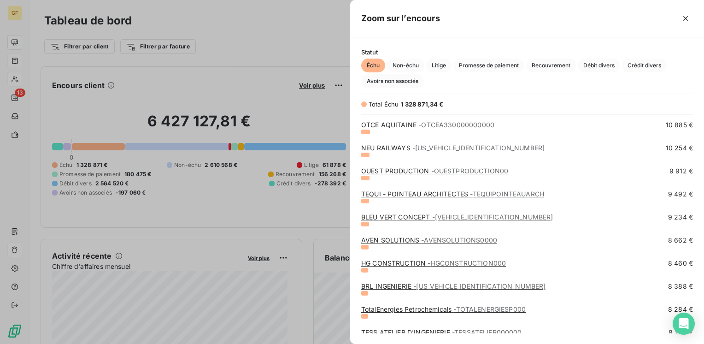
click at [407, 238] on link "AVEN SOLUTIONS - AVENSOLUTIONS0000" at bounding box center [429, 240] width 136 height 8
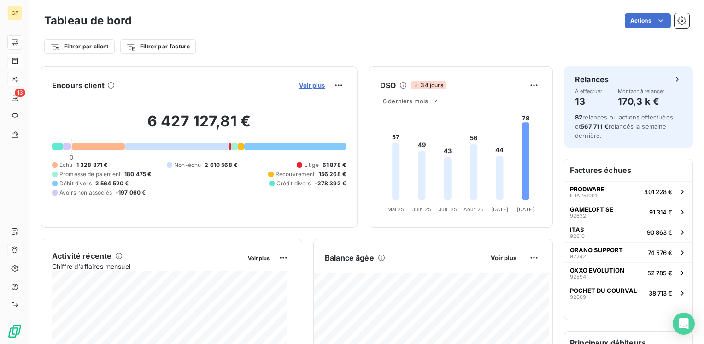
click at [312, 83] on span "Voir plus" at bounding box center [312, 85] width 26 height 7
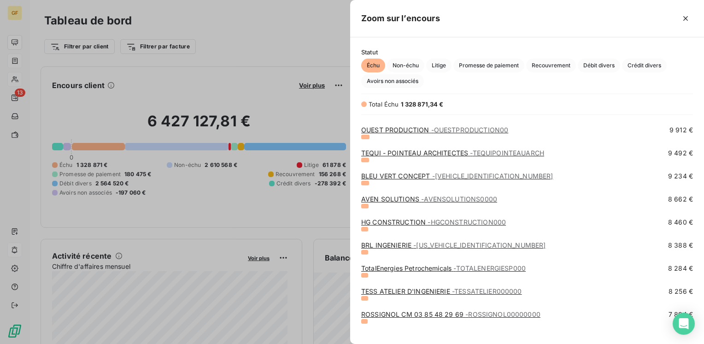
scroll to position [507, 0]
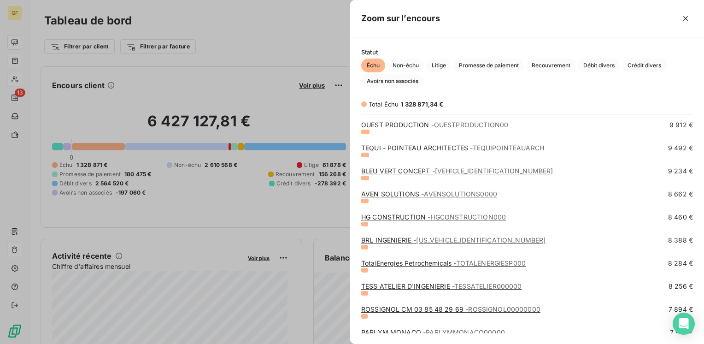
click at [398, 215] on link "HG CONSTRUCTION - HGCONSTRUCTION000" at bounding box center [433, 217] width 145 height 8
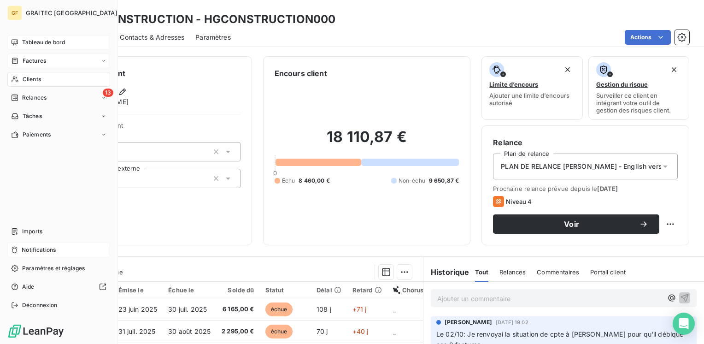
click at [43, 43] on span "Tableau de bord" at bounding box center [43, 42] width 43 height 8
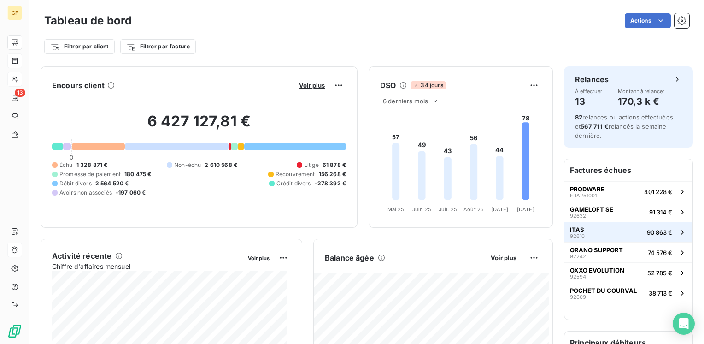
click at [586, 230] on button "ITAS 92610 90 863 €" at bounding box center [629, 232] width 128 height 20
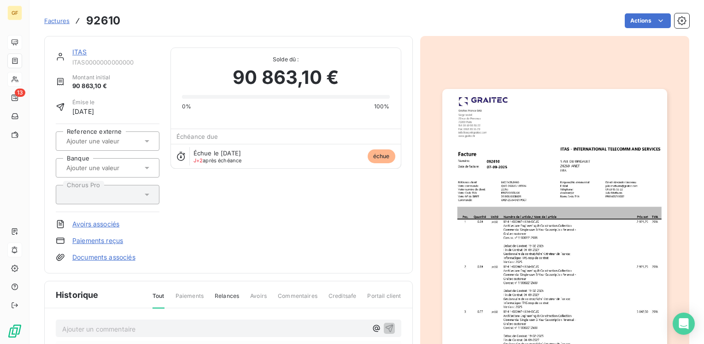
click at [79, 53] on link "ITAS" at bounding box center [79, 52] width 15 height 8
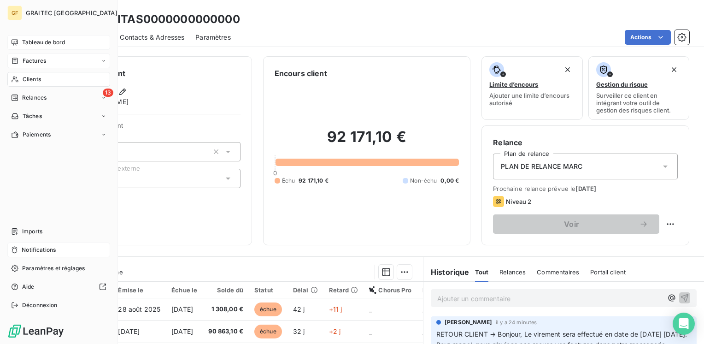
click at [38, 41] on span "Tableau de bord" at bounding box center [43, 42] width 43 height 8
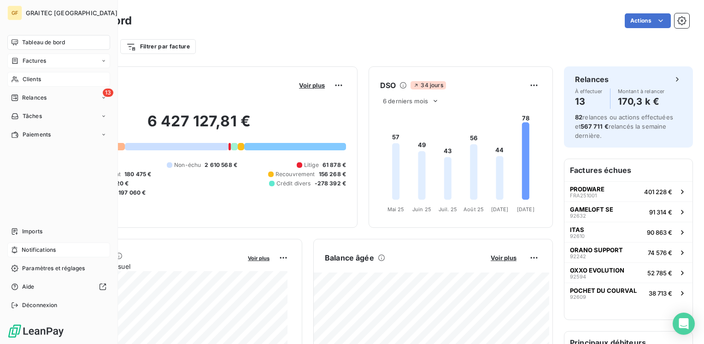
click at [37, 64] on span "Factures" at bounding box center [35, 61] width 24 height 8
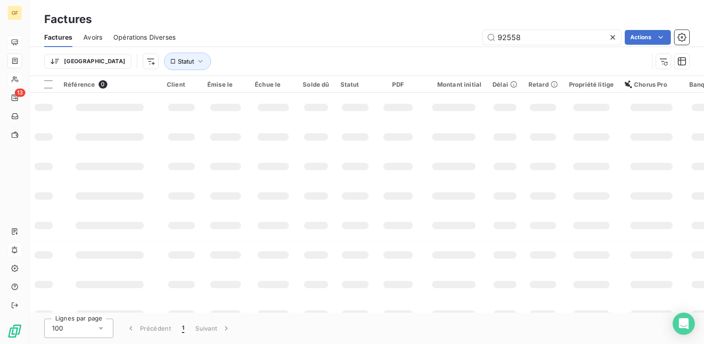
drag, startPoint x: 525, startPoint y: 41, endPoint x: 469, endPoint y: 40, distance: 56.2
click at [469, 40] on div "92558 Actions" at bounding box center [438, 37] width 503 height 15
type input "92780"
click at [533, 36] on input "92780" at bounding box center [552, 37] width 138 height 15
click at [198, 61] on icon "button" at bounding box center [200, 61] width 5 height 3
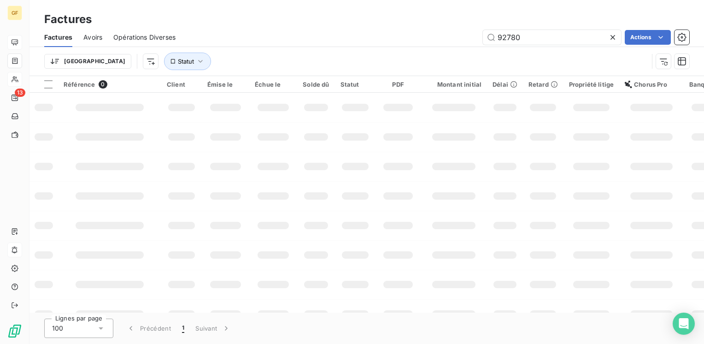
click at [415, 135] on td at bounding box center [398, 137] width 45 height 30
click at [588, 37] on input "92780" at bounding box center [552, 37] width 138 height 15
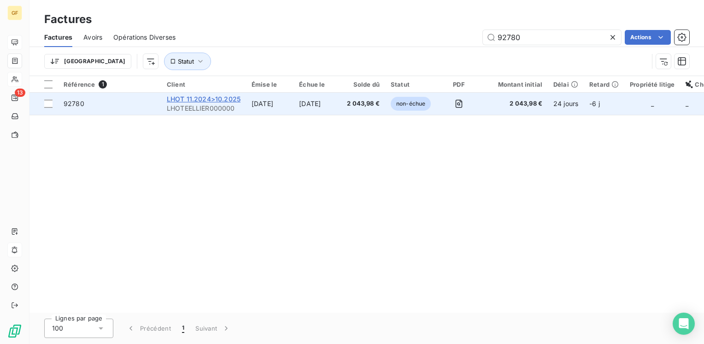
click at [211, 101] on span "LHOT 11.2024>10.2025" at bounding box center [204, 99] width 74 height 8
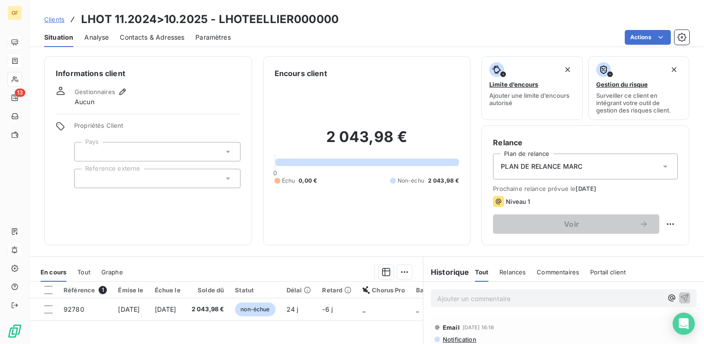
click at [146, 37] on span "Contacts & Adresses" at bounding box center [152, 37] width 65 height 9
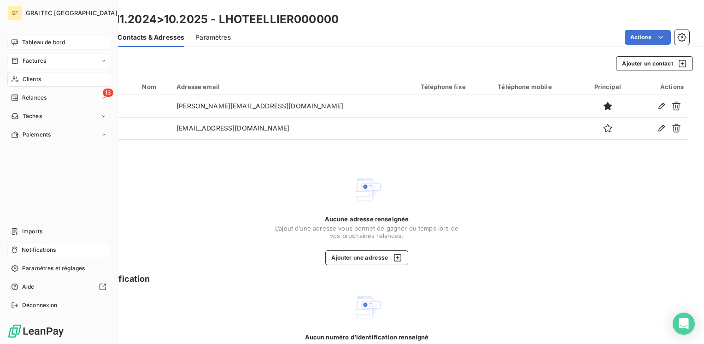
click at [28, 40] on span "Tableau de bord" at bounding box center [43, 42] width 43 height 8
